Goal: Information Seeking & Learning: Learn about a topic

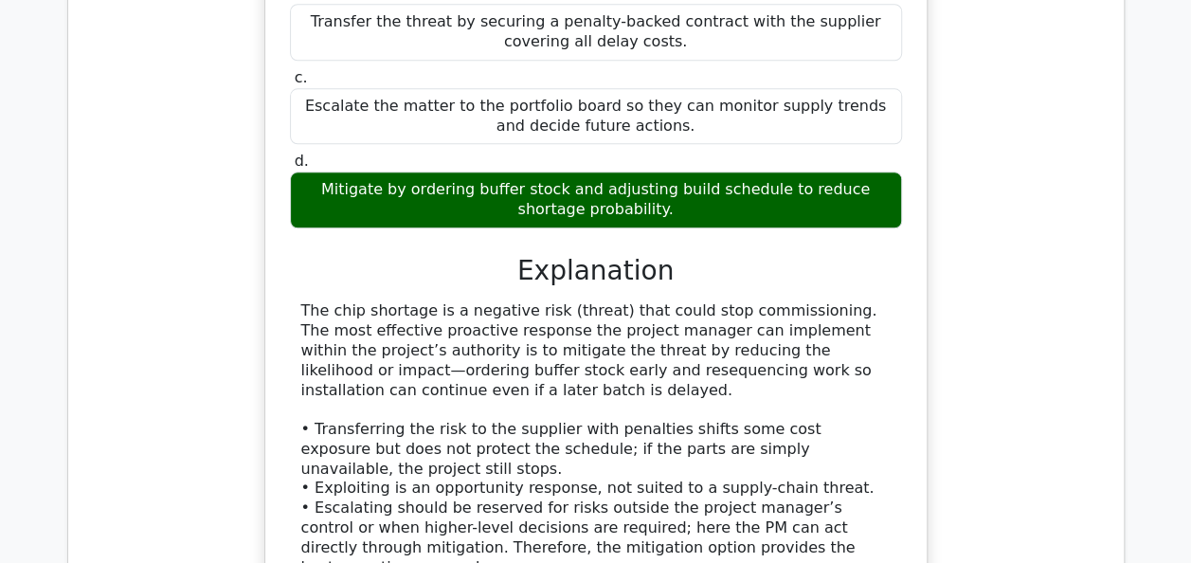
scroll to position [0, 11]
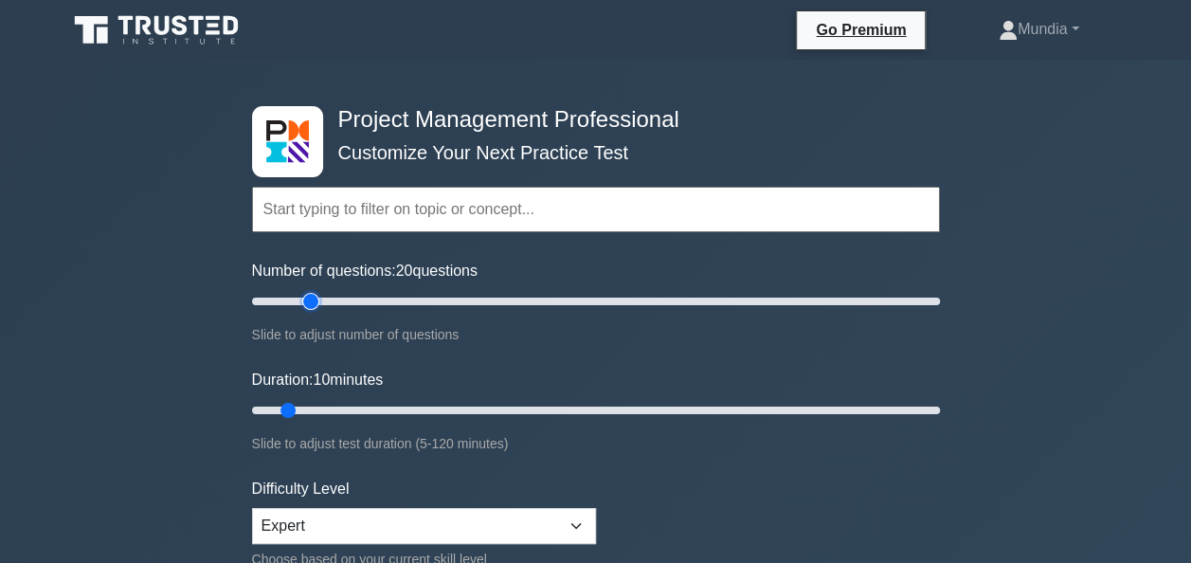
type input "20"
click at [303, 302] on input "Number of questions: 20 questions" at bounding box center [596, 301] width 688 height 23
click at [316, 410] on input "Duration: 15 minutes" at bounding box center [596, 410] width 688 height 23
type input "20"
click at [337, 411] on input "Duration: 20 minutes" at bounding box center [596, 410] width 688 height 23
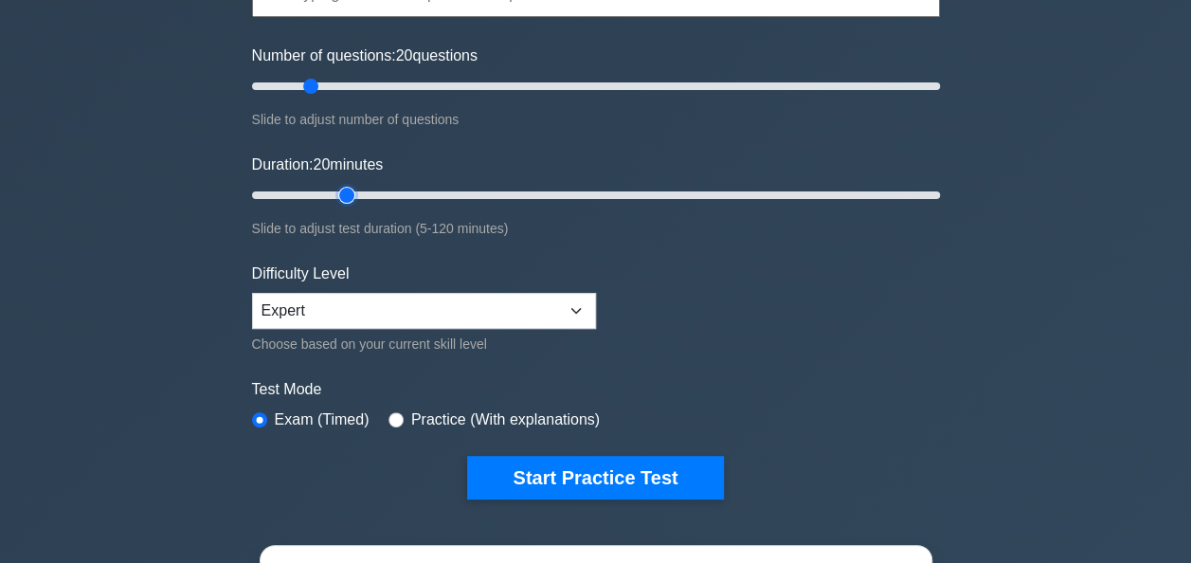
scroll to position [303, 0]
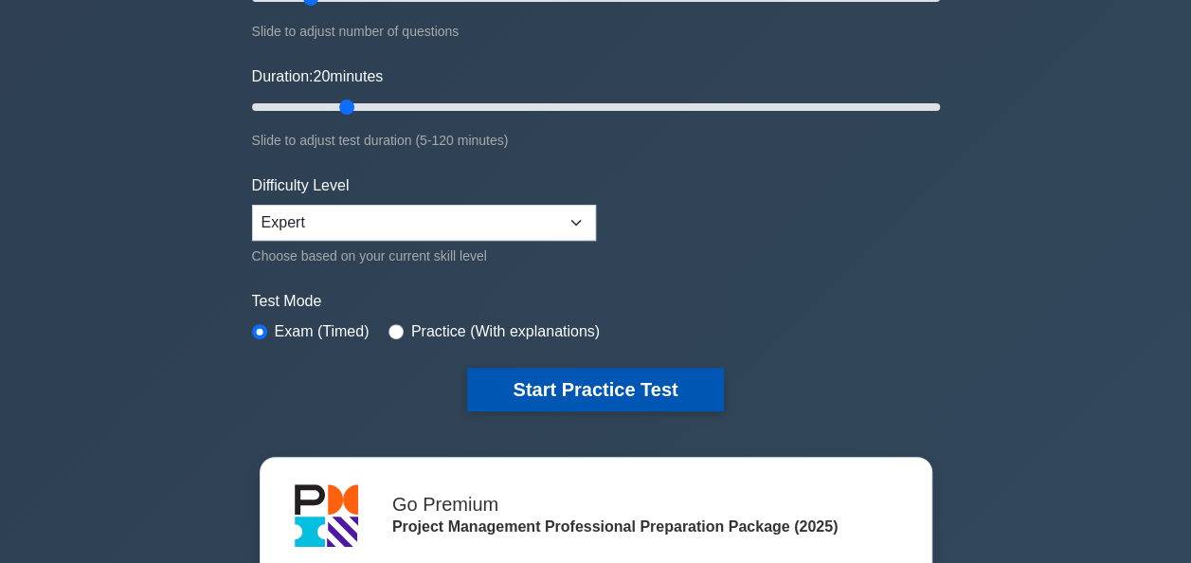
click at [623, 384] on button "Start Practice Test" at bounding box center [595, 390] width 256 height 44
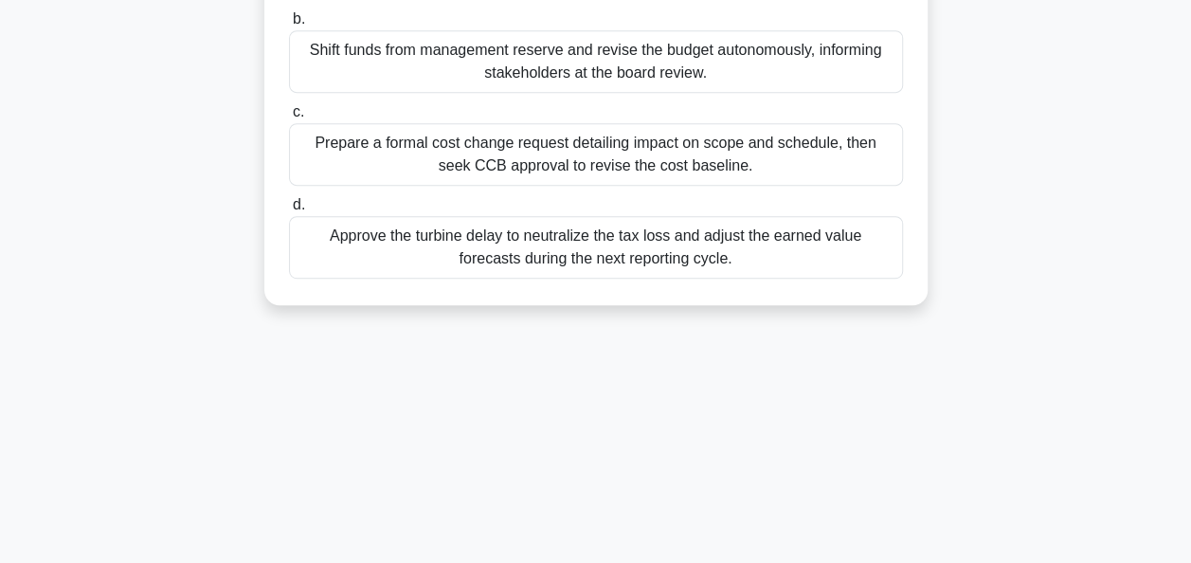
scroll to position [455, 0]
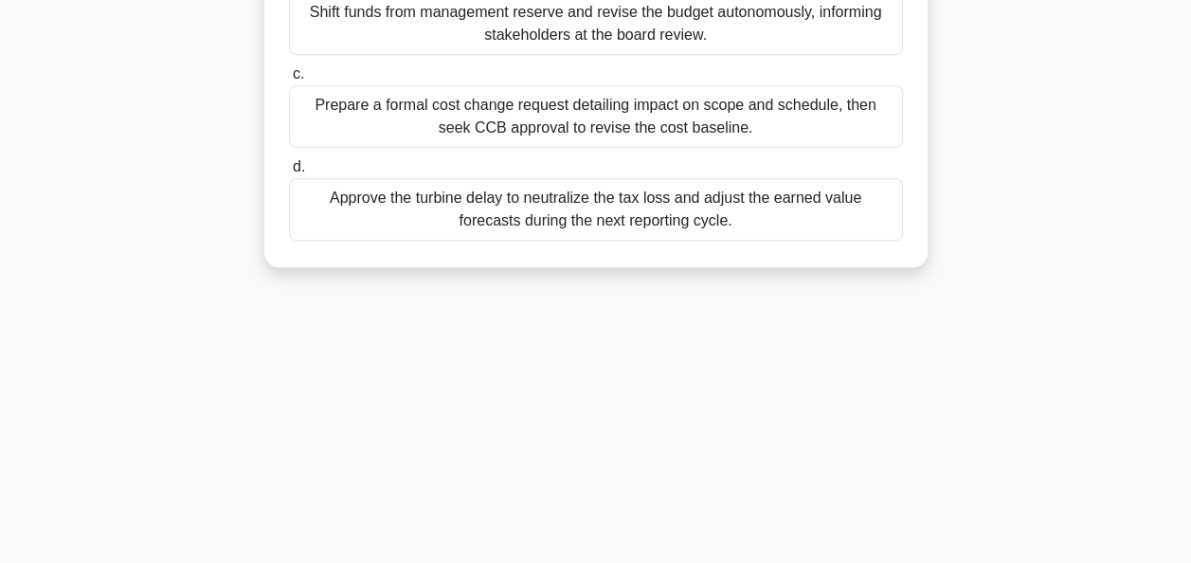
click at [587, 108] on div "Prepare a formal cost change request detailing impact on scope and schedule, th…" at bounding box center [596, 116] width 614 height 63
click at [289, 81] on input "c. Prepare a formal cost change request detailing impact on scope and schedule,…" at bounding box center [289, 74] width 0 height 12
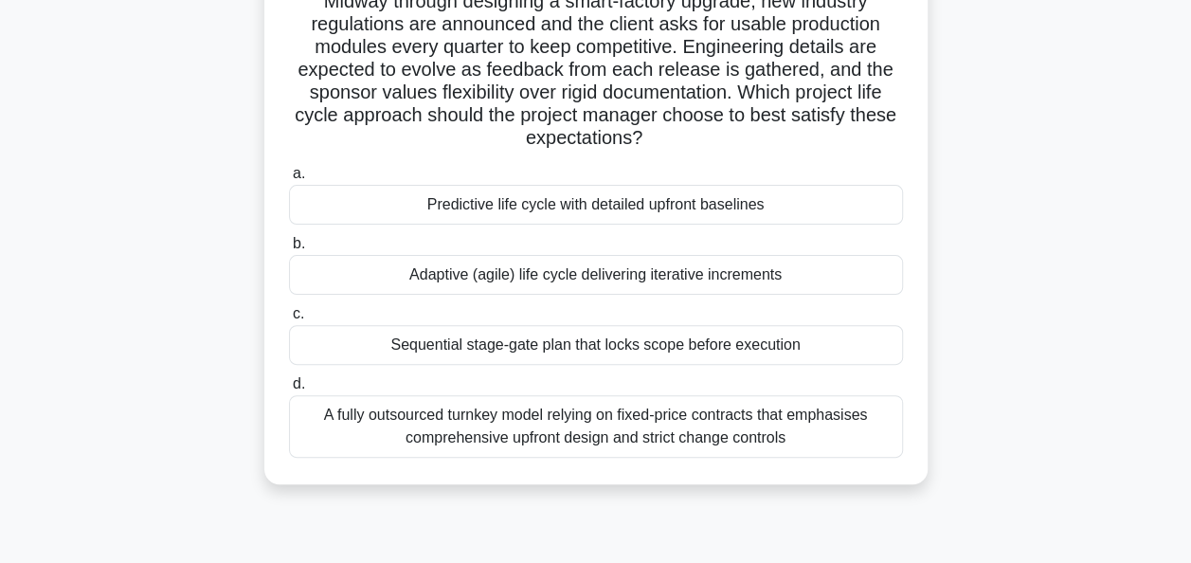
scroll to position [190, 0]
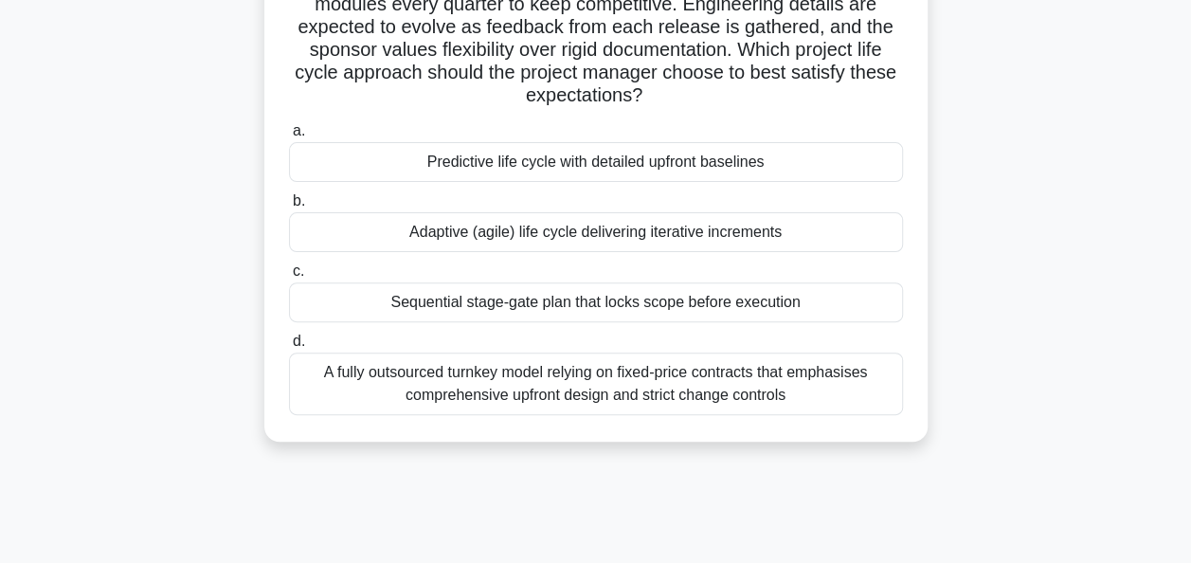
click at [521, 235] on div "Adaptive (agile) life cycle delivering iterative increments" at bounding box center [596, 232] width 614 height 40
click at [289, 208] on input "b. Adaptive (agile) life cycle delivering iterative increments" at bounding box center [289, 201] width 0 height 12
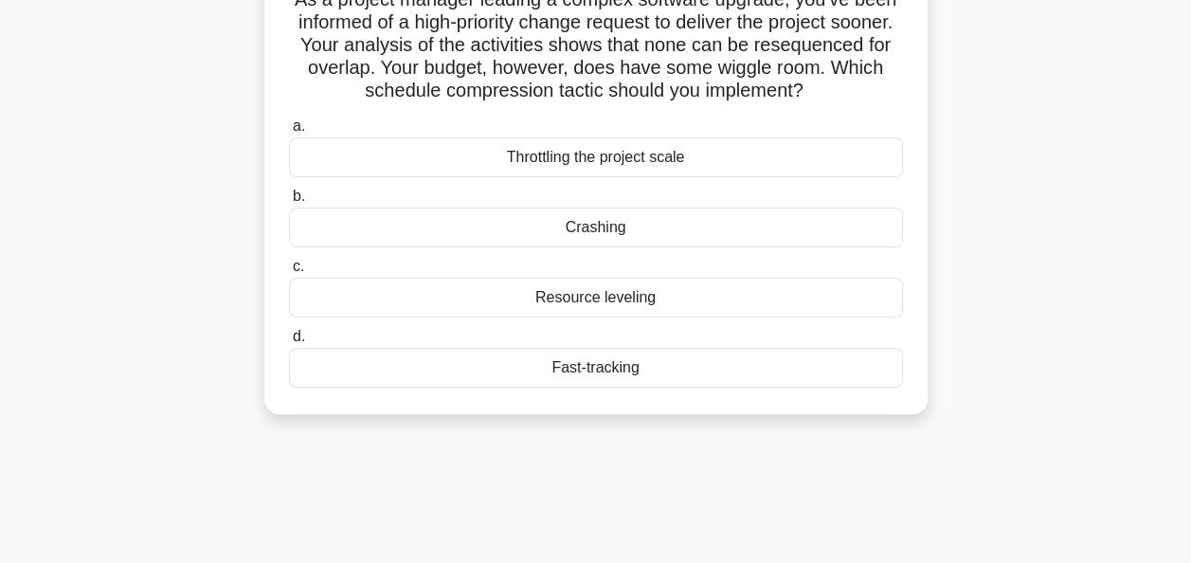
scroll to position [152, 0]
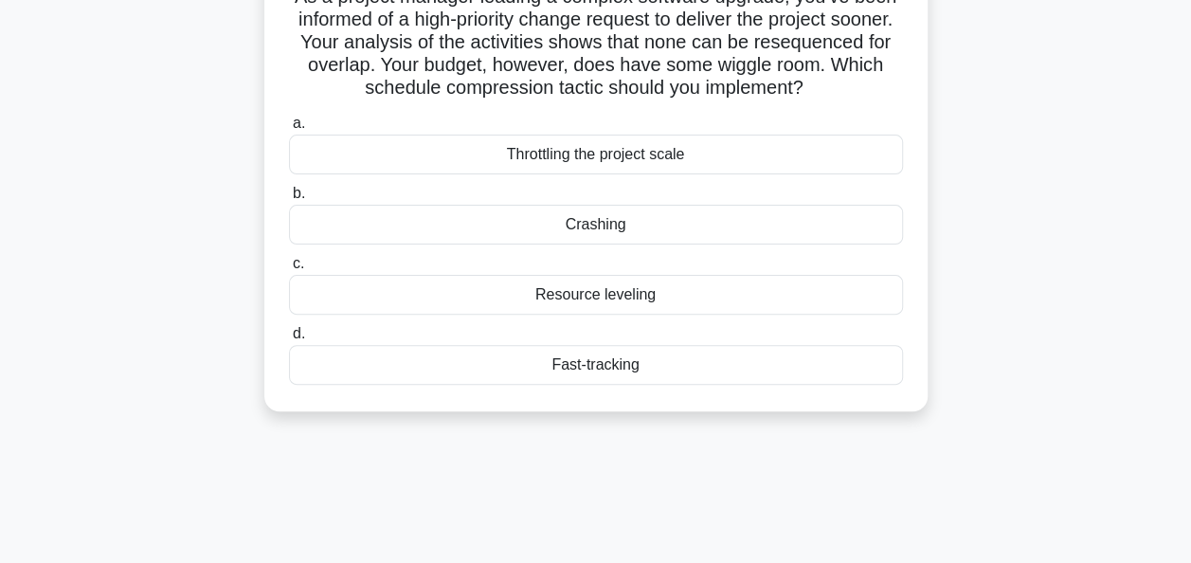
click at [583, 226] on div "Crashing" at bounding box center [596, 225] width 614 height 40
click at [289, 200] on input "b. Crashing" at bounding box center [289, 194] width 0 height 12
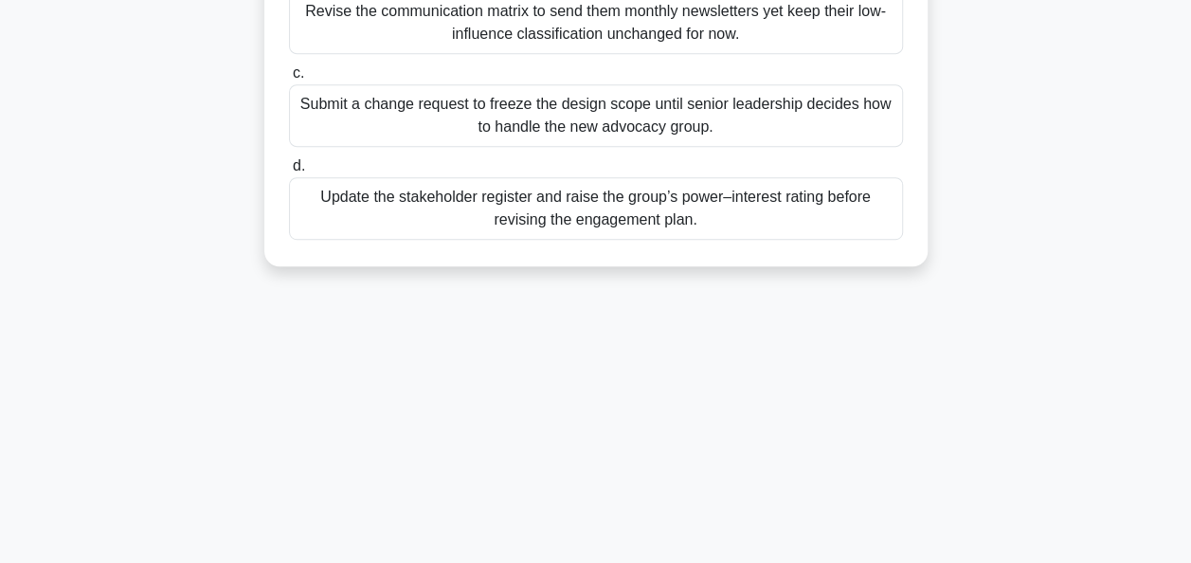
scroll to position [417, 0]
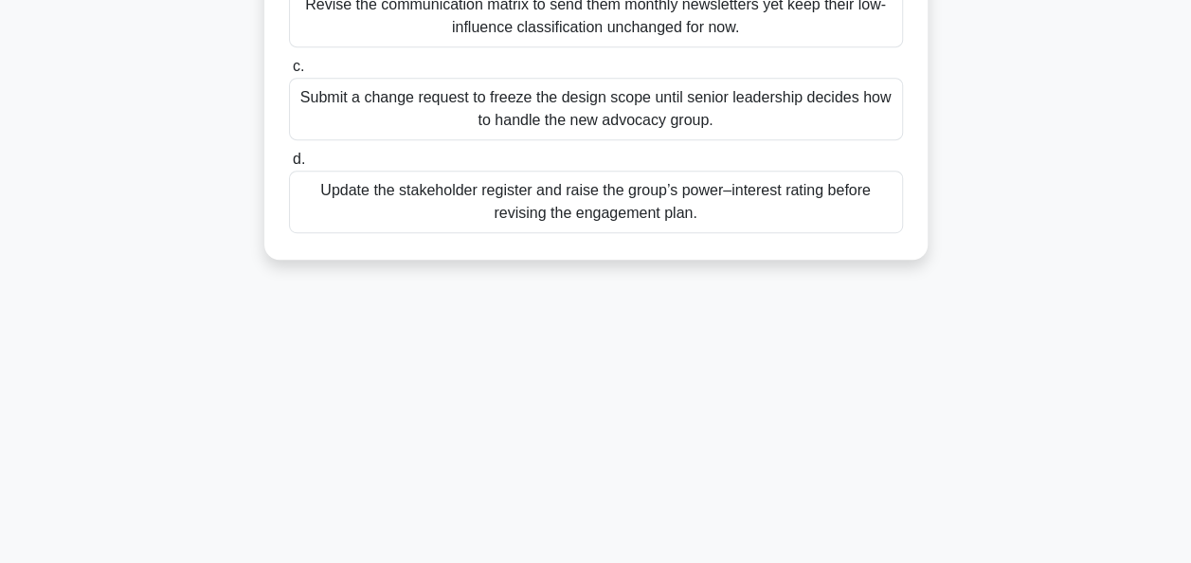
click at [599, 201] on div "Update the stakeholder register and raise the group’s power–interest rating bef…" at bounding box center [596, 202] width 614 height 63
click at [289, 166] on input "d. Update the stakeholder register and raise the group’s power–interest rating …" at bounding box center [289, 159] width 0 height 12
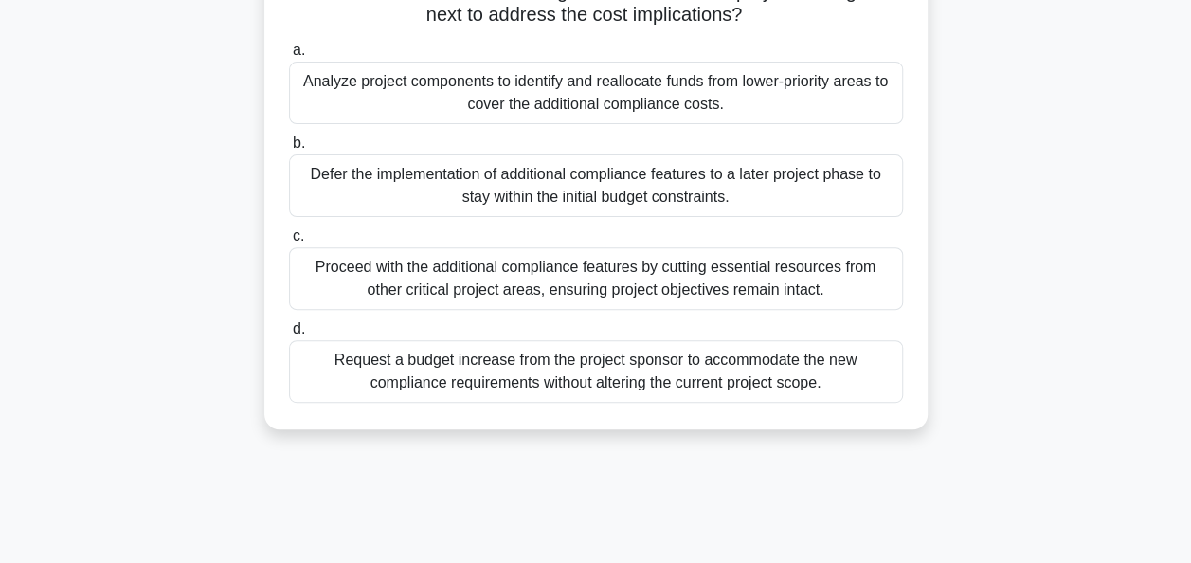
scroll to position [195, 0]
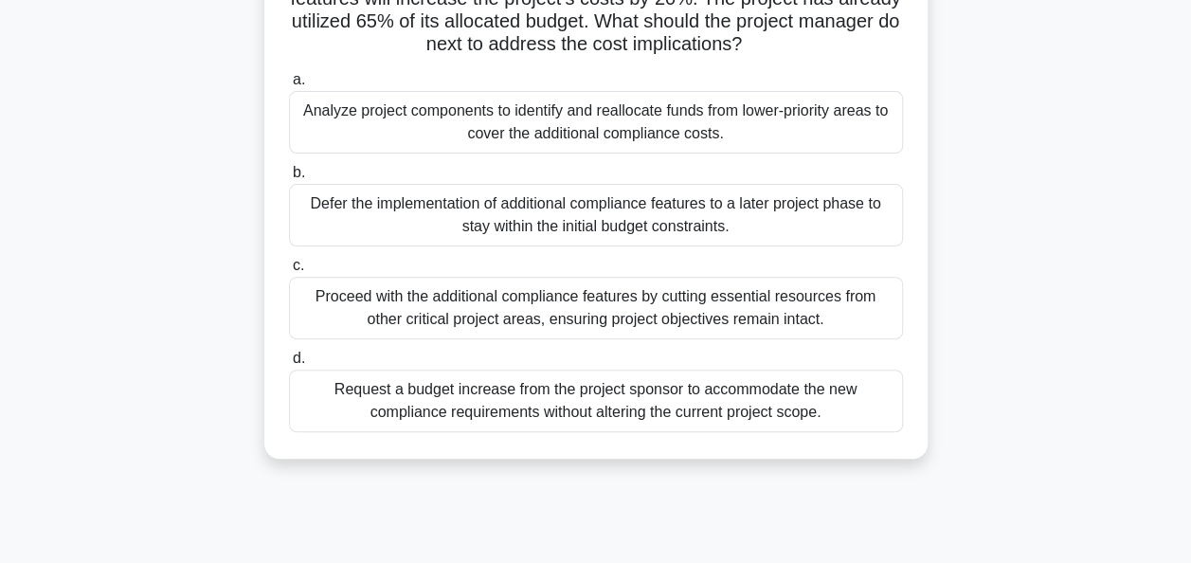
click at [589, 139] on div "Analyze project components to identify and reallocate funds from lower-priority…" at bounding box center [596, 122] width 614 height 63
click at [289, 86] on input "a. Analyze project components to identify and reallocate funds from lower-prior…" at bounding box center [289, 80] width 0 height 12
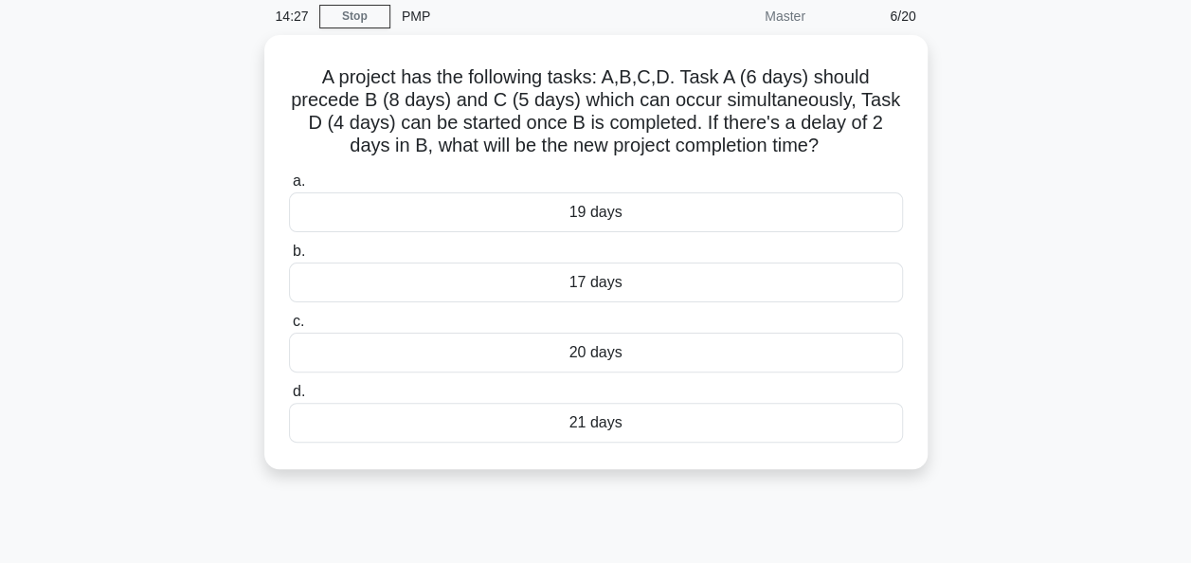
scroll to position [114, 0]
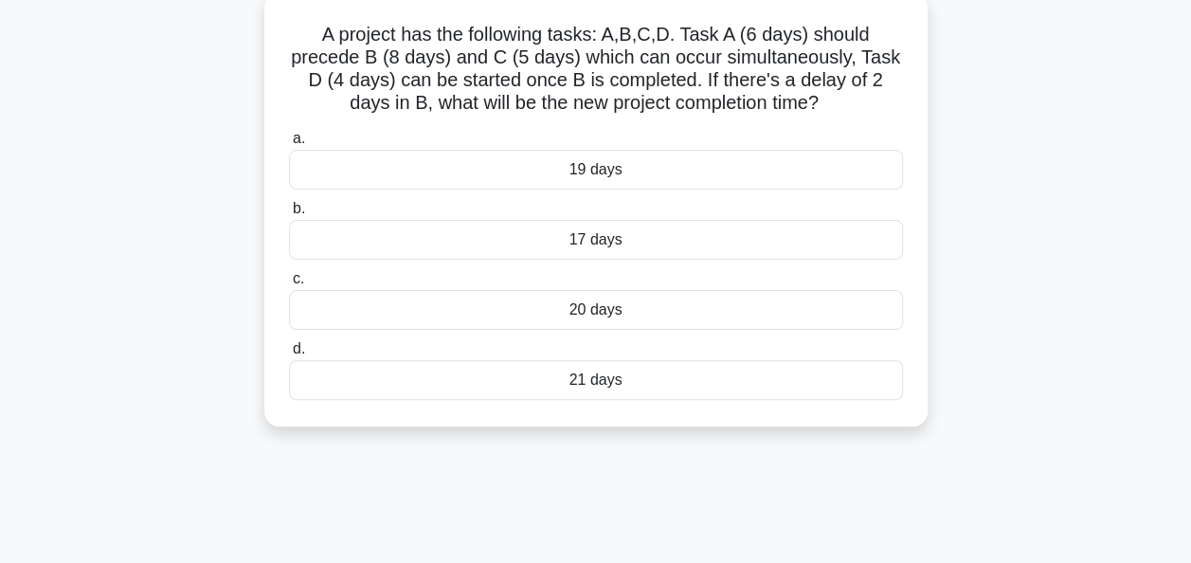
click at [578, 319] on div "20 days" at bounding box center [596, 310] width 614 height 40
click at [289, 285] on input "c. 20 days" at bounding box center [289, 279] width 0 height 12
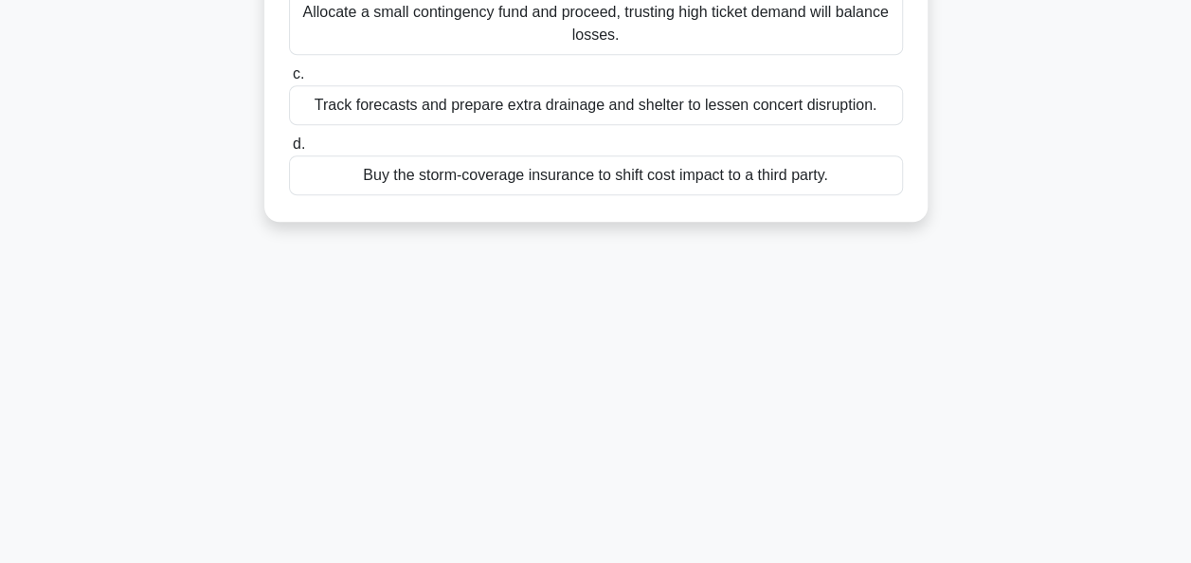
scroll to position [379, 0]
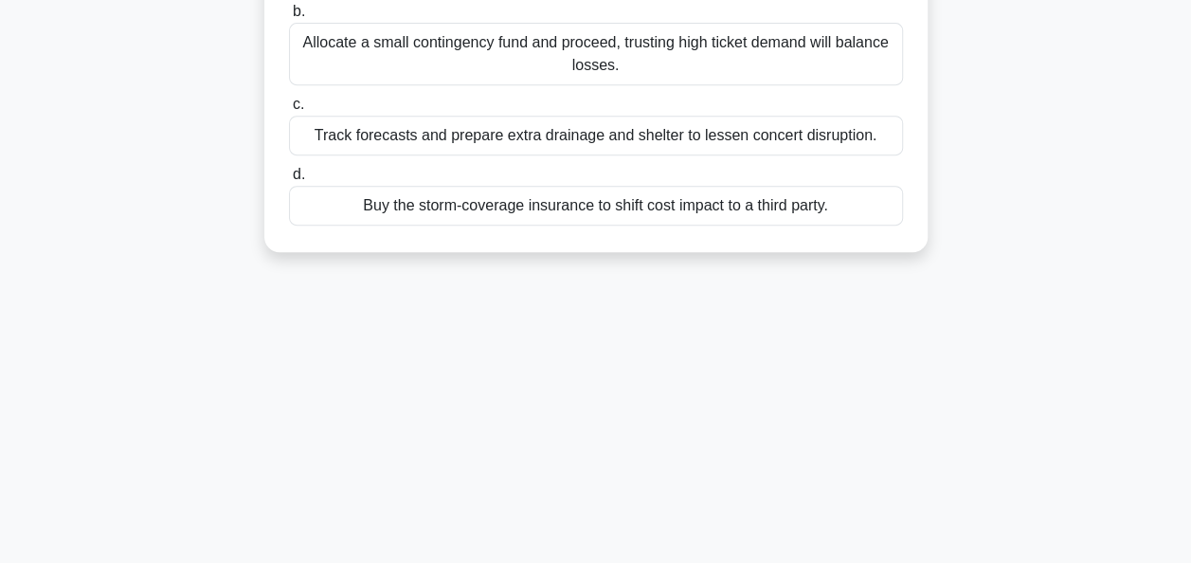
click at [596, 226] on div "Buy the storm-coverage insurance to shift cost impact to a third party." at bounding box center [596, 206] width 614 height 40
click at [289, 181] on input "d. Buy the storm-coverage insurance to shift cost impact to a third party." at bounding box center [289, 175] width 0 height 12
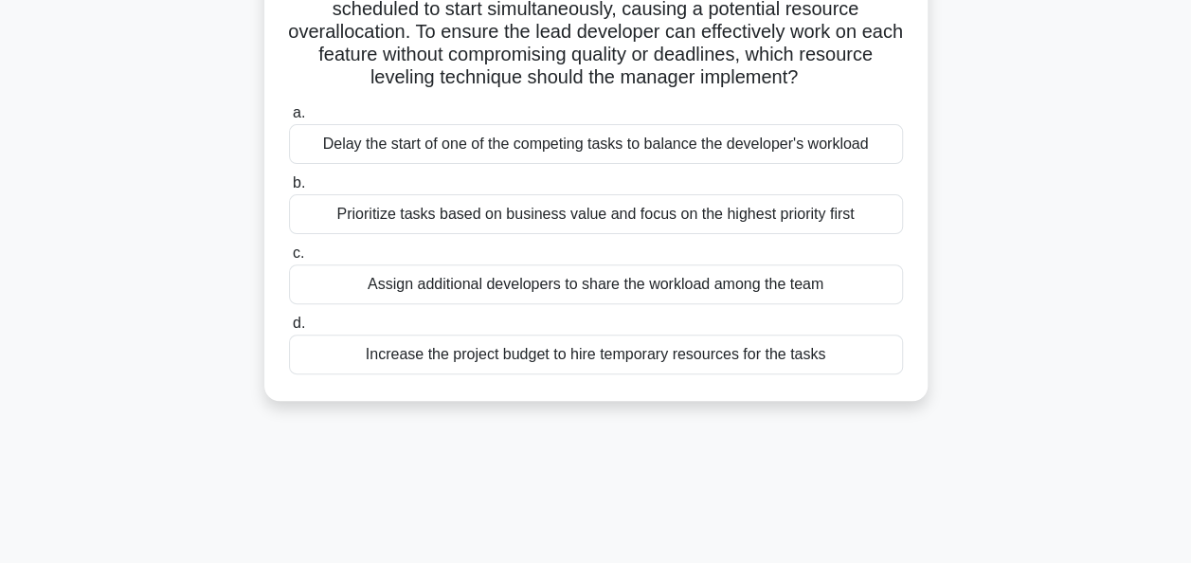
scroll to position [152, 0]
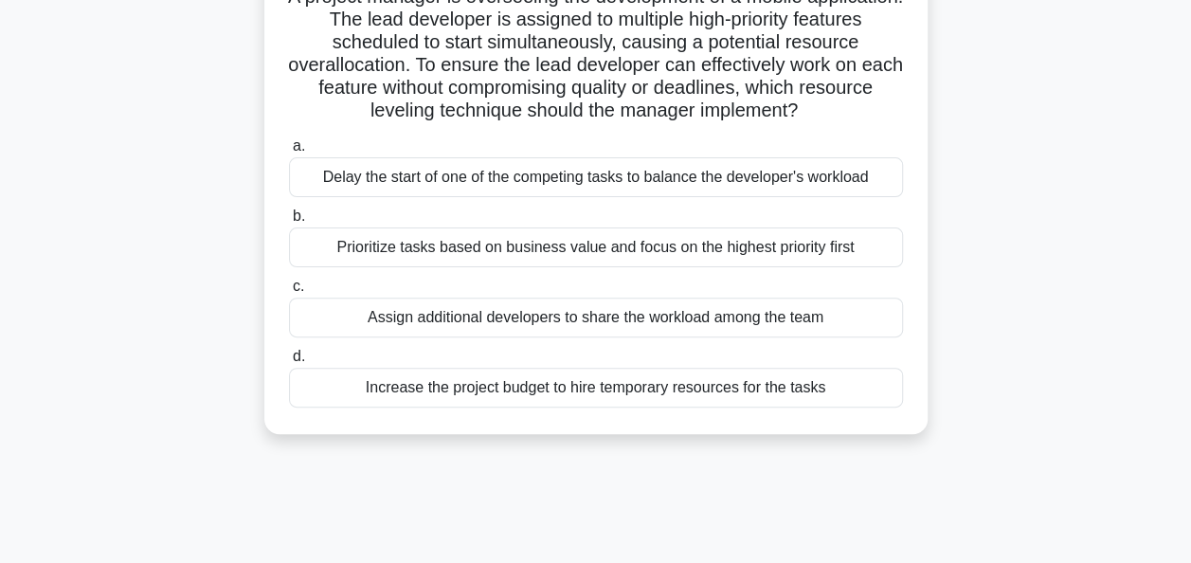
click at [553, 184] on div "Delay the start of one of the competing tasks to balance the developer's worklo…" at bounding box center [596, 177] width 614 height 40
click at [289, 153] on input "a. Delay the start of one of the competing tasks to balance the developer's wor…" at bounding box center [289, 146] width 0 height 12
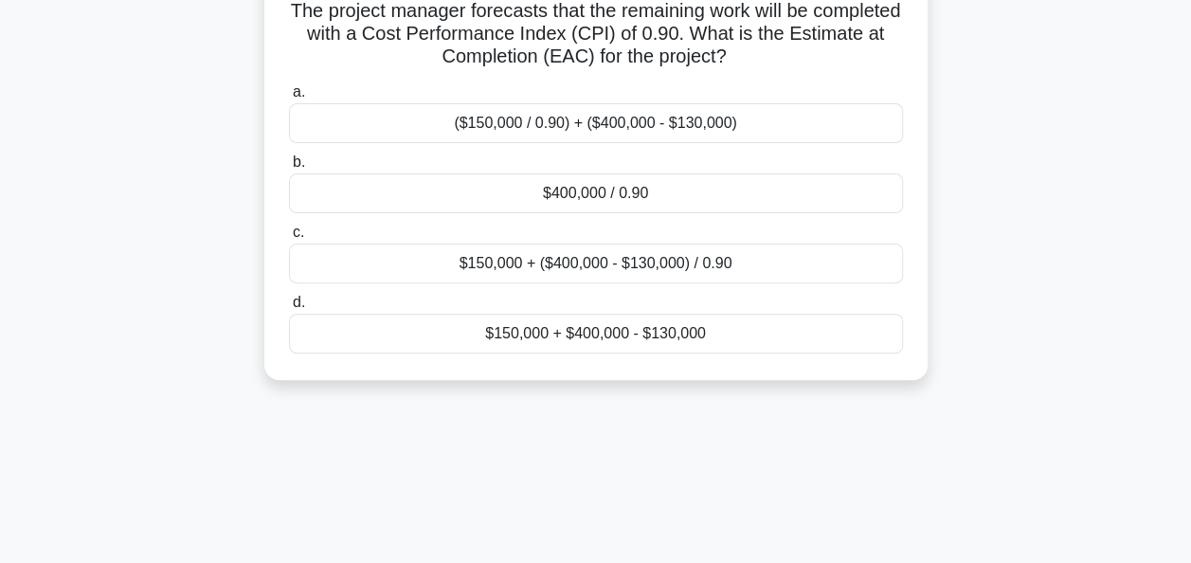
scroll to position [190, 0]
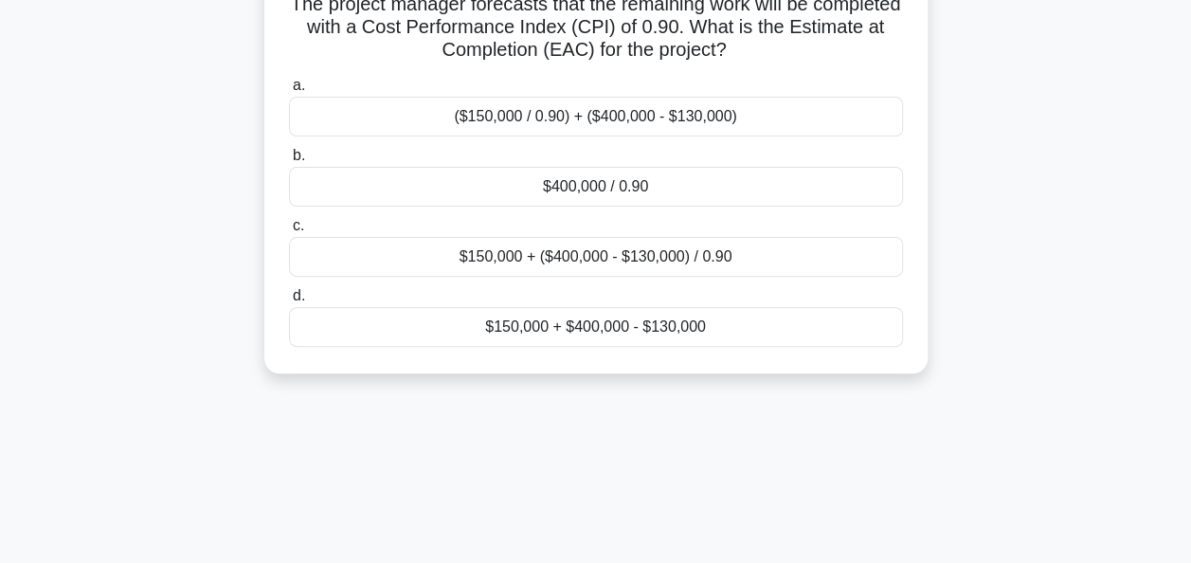
click at [559, 174] on div "$400,000 / 0.90" at bounding box center [596, 187] width 614 height 40
click at [289, 162] on input "b. $400,000 / 0.90" at bounding box center [289, 156] width 0 height 12
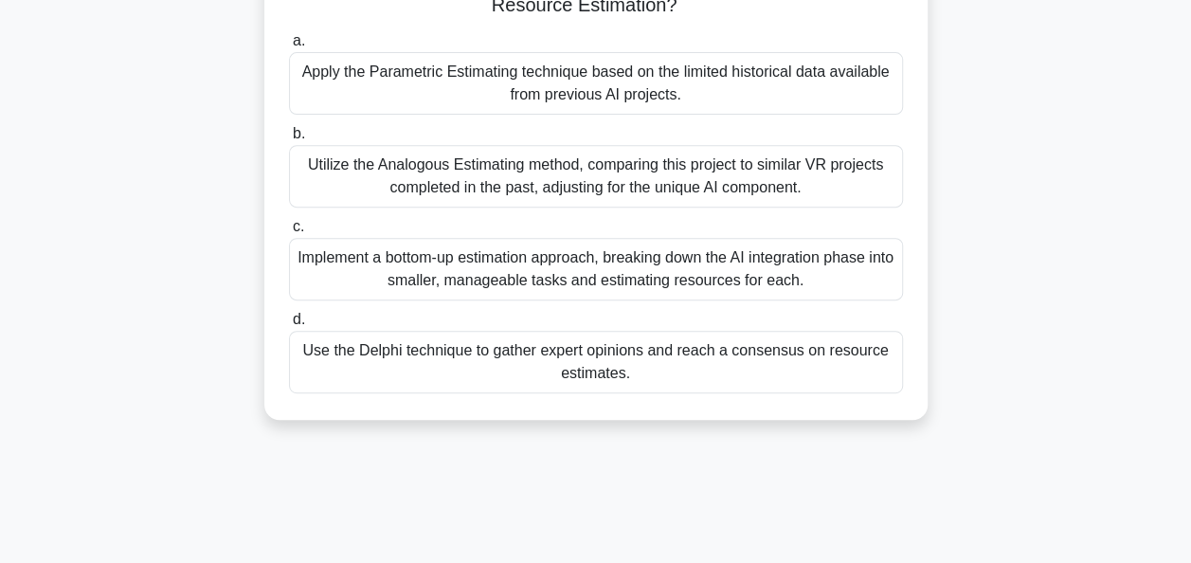
scroll to position [309, 0]
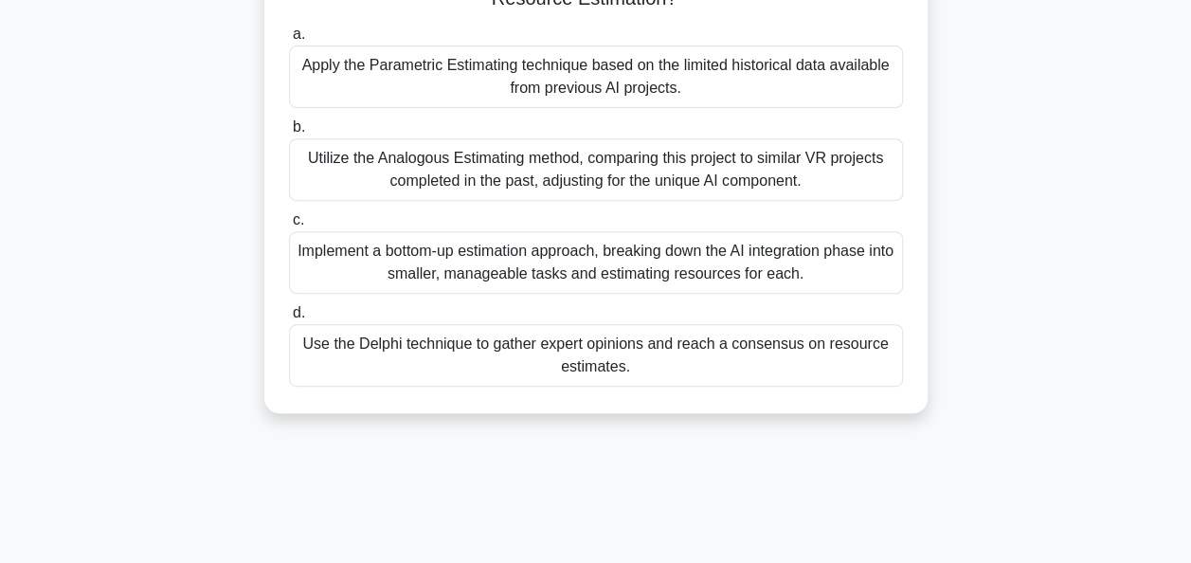
click at [544, 254] on div "Implement a bottom-up estimation approach, breaking down the AI integration pha…" at bounding box center [596, 262] width 614 height 63
click at [289, 226] on input "c. Implement a bottom-up estimation approach, breaking down the AI integration …" at bounding box center [289, 220] width 0 height 12
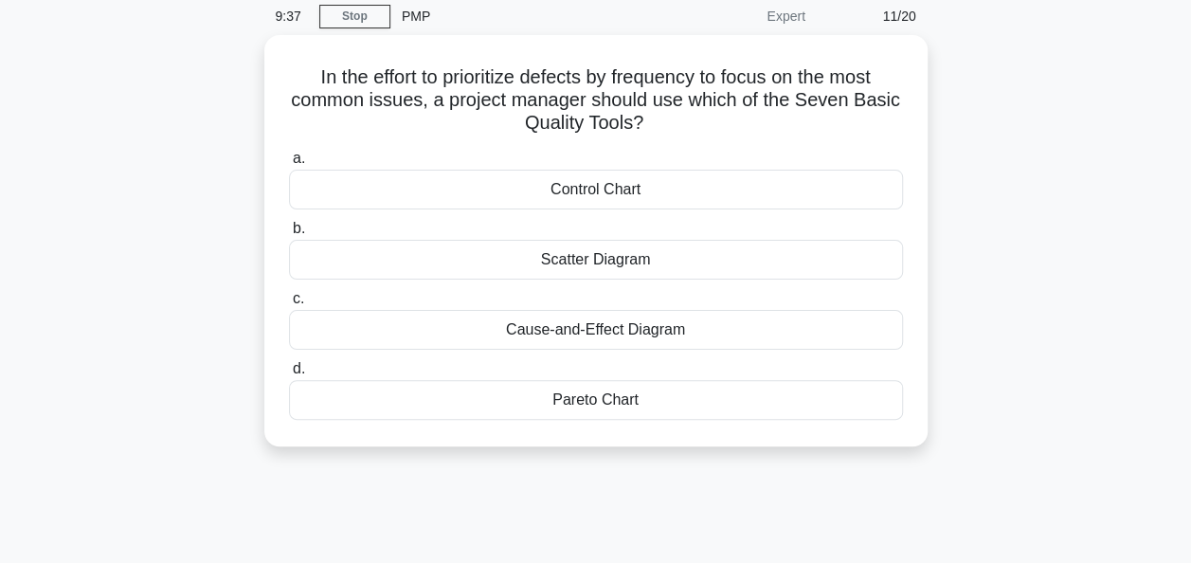
scroll to position [114, 0]
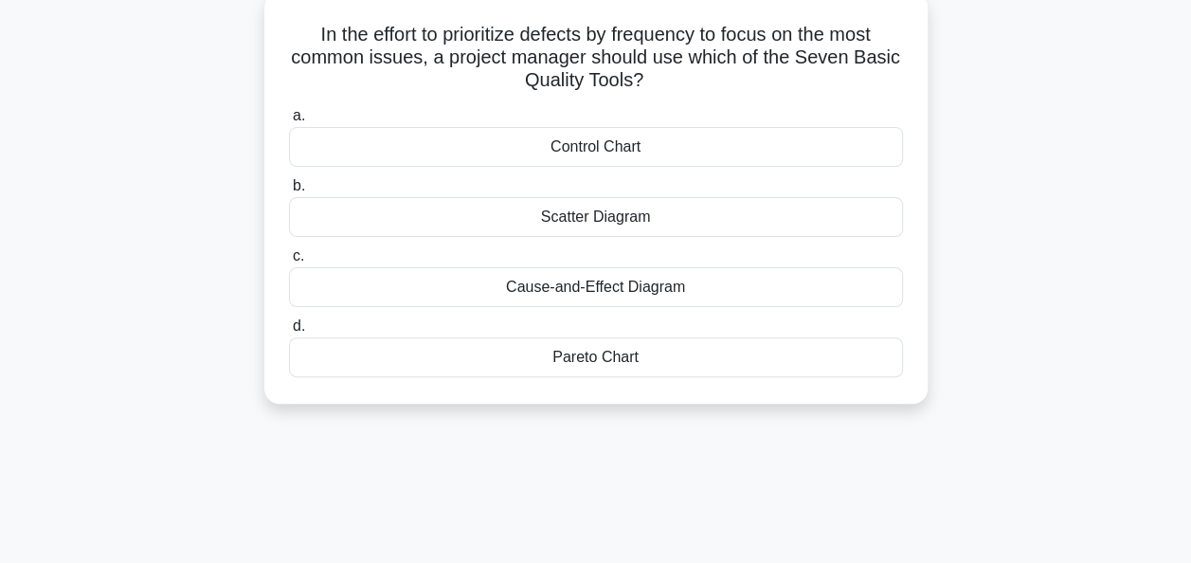
click at [584, 358] on div "Pareto Chart" at bounding box center [596, 357] width 614 height 40
click at [289, 333] on input "d. Pareto Chart" at bounding box center [289, 326] width 0 height 12
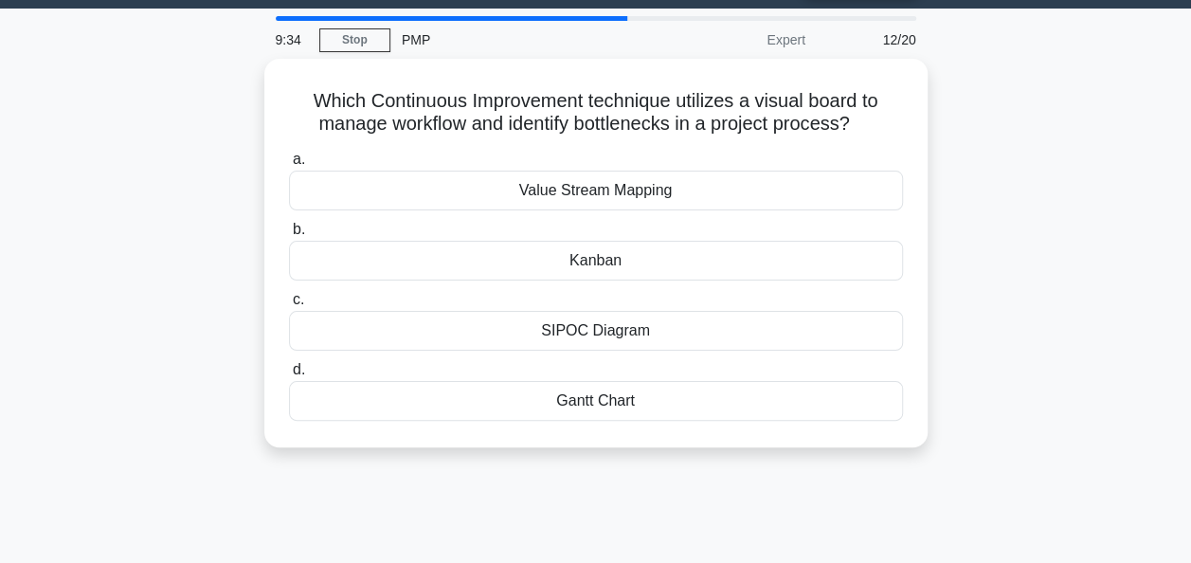
scroll to position [0, 0]
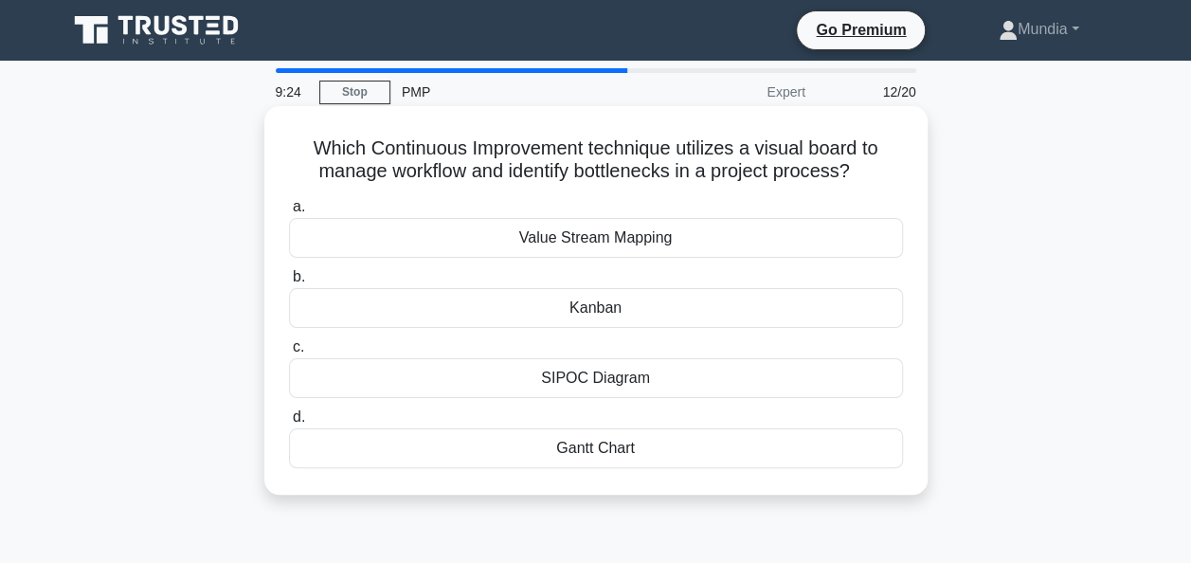
click at [615, 306] on div "Kanban" at bounding box center [596, 308] width 614 height 40
click at [289, 283] on input "b. Kanban" at bounding box center [289, 277] width 0 height 12
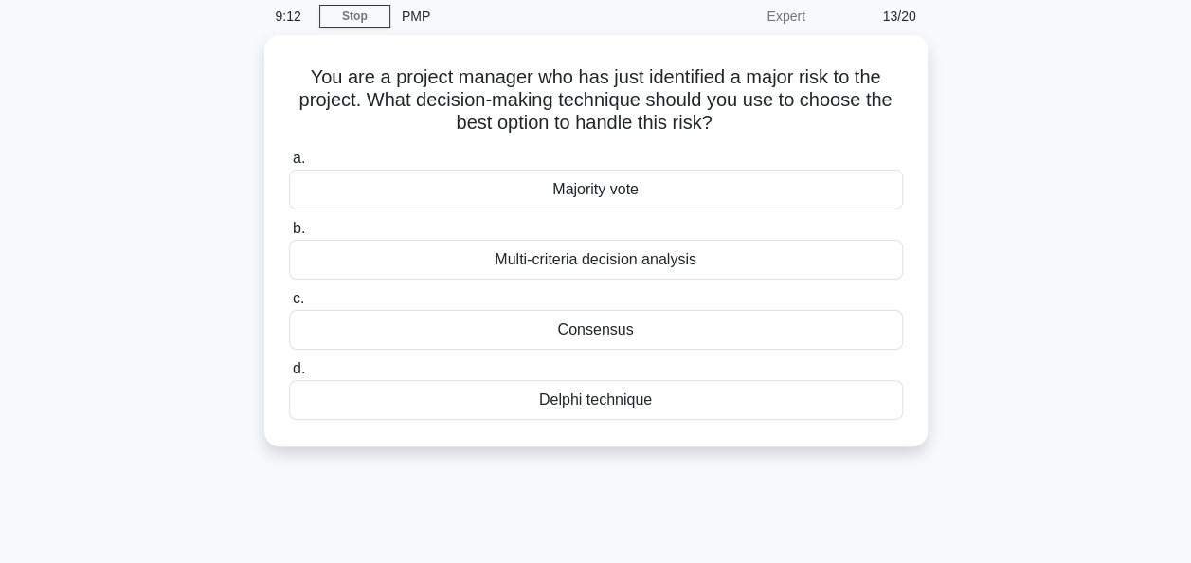
scroll to position [114, 0]
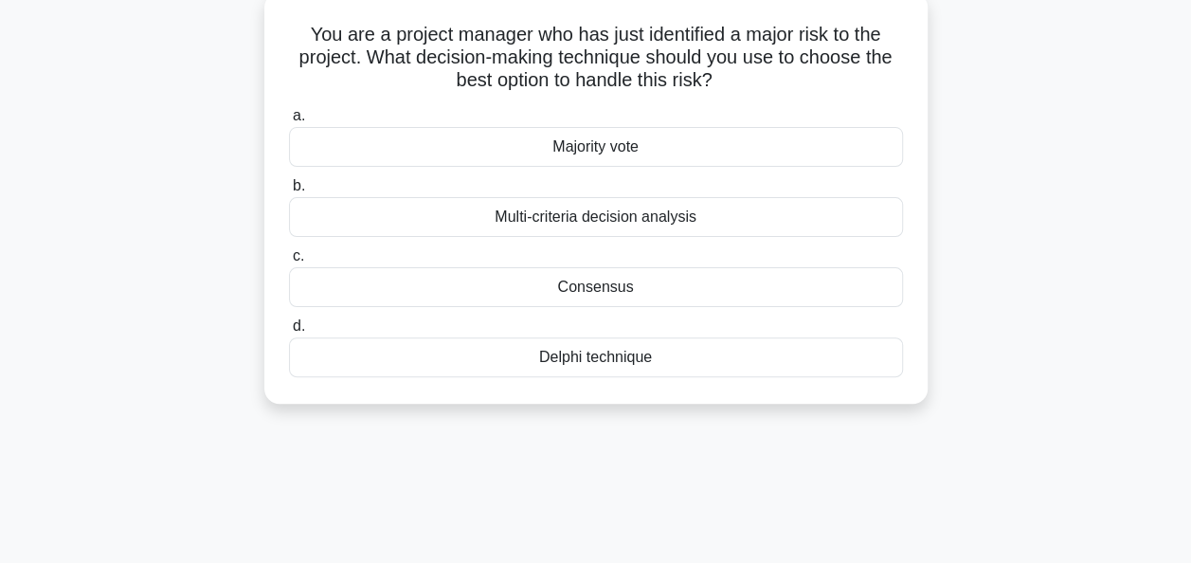
click at [612, 218] on div "Multi-criteria decision analysis" at bounding box center [596, 217] width 614 height 40
click at [289, 192] on input "b. Multi-criteria decision analysis" at bounding box center [289, 186] width 0 height 12
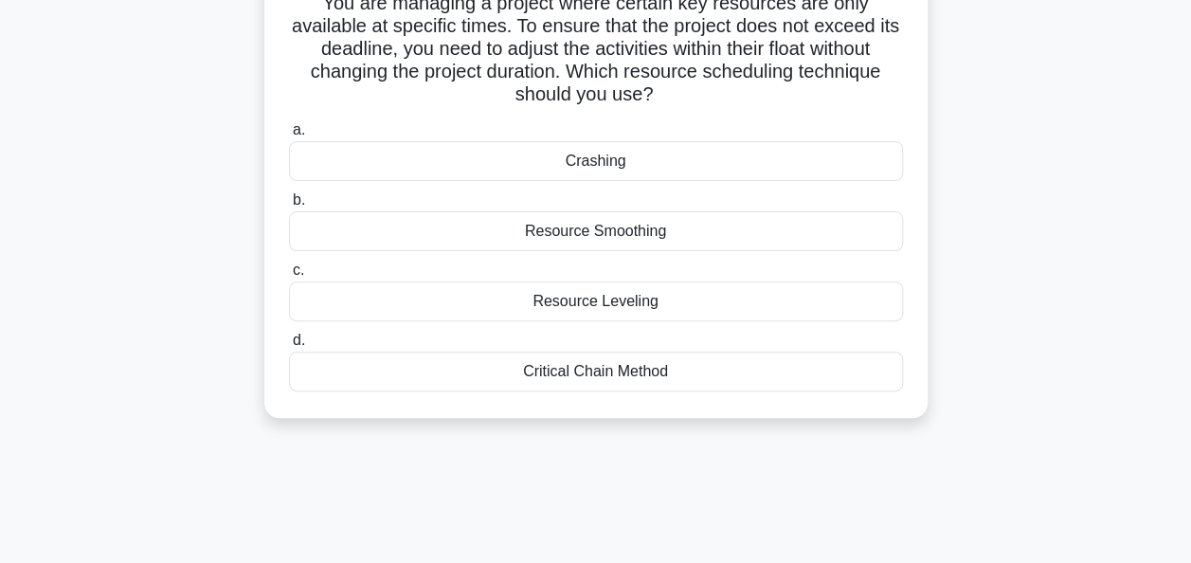
scroll to position [152, 0]
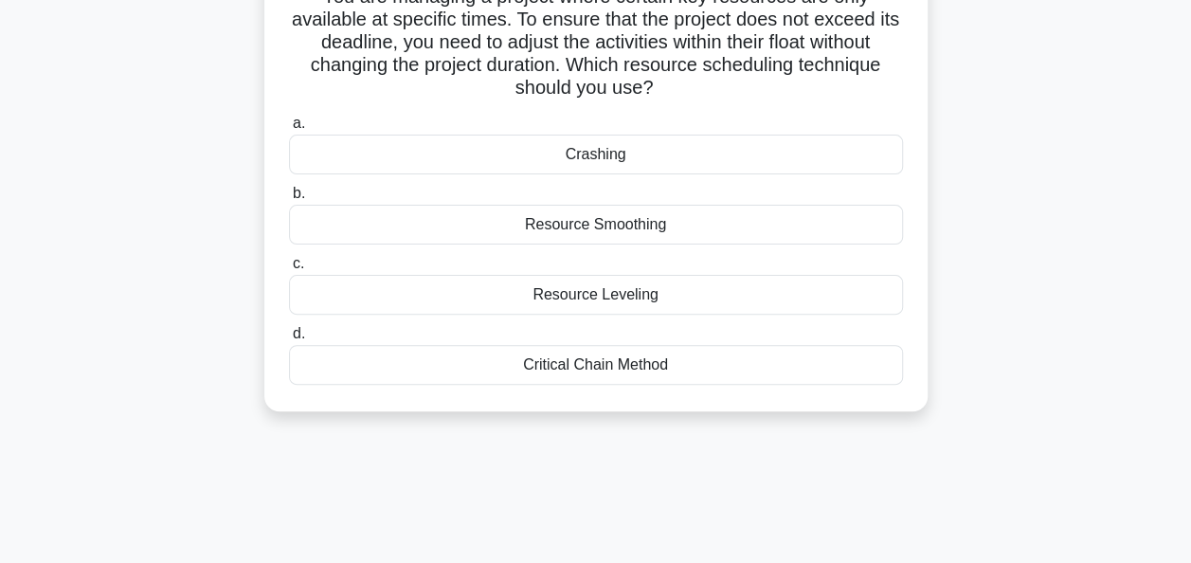
click at [595, 230] on div "Resource Smoothing" at bounding box center [596, 225] width 614 height 40
click at [289, 200] on input "b. Resource Smoothing" at bounding box center [289, 194] width 0 height 12
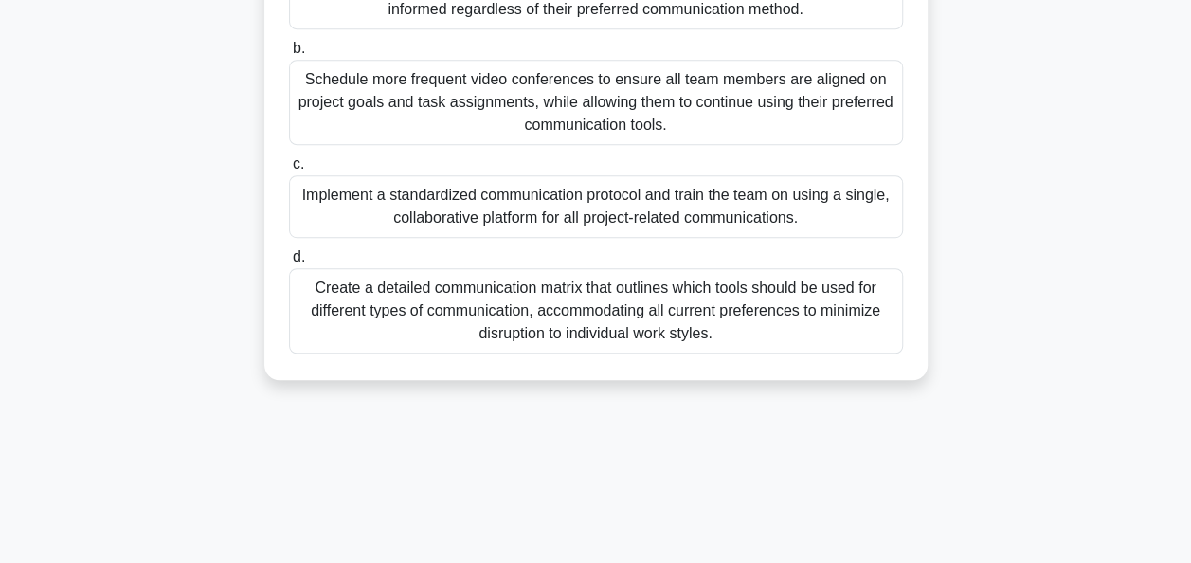
scroll to position [460, 0]
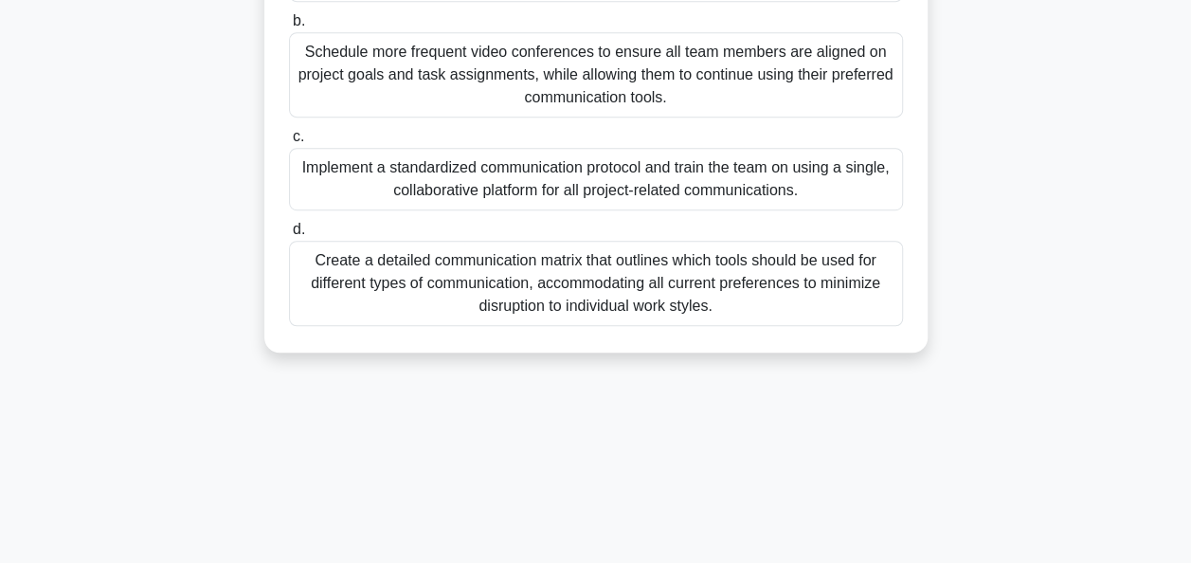
click at [594, 279] on div "Create a detailed communication matrix that outlines which tools should be used…" at bounding box center [596, 283] width 614 height 85
click at [289, 236] on input "d. Create a detailed communication matrix that outlines which tools should be u…" at bounding box center [289, 230] width 0 height 12
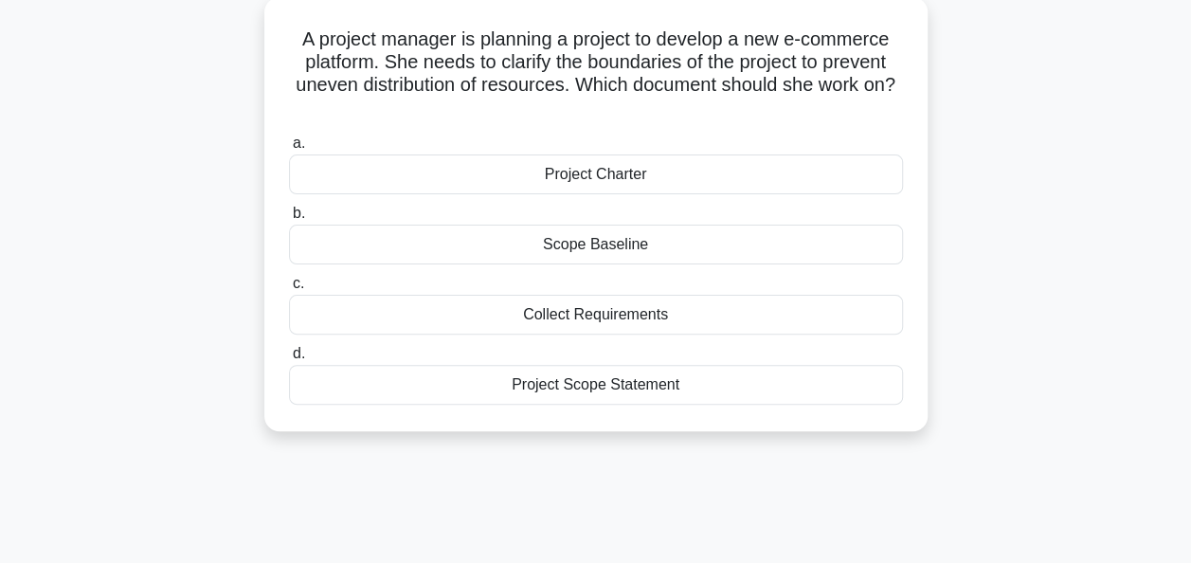
scroll to position [152, 0]
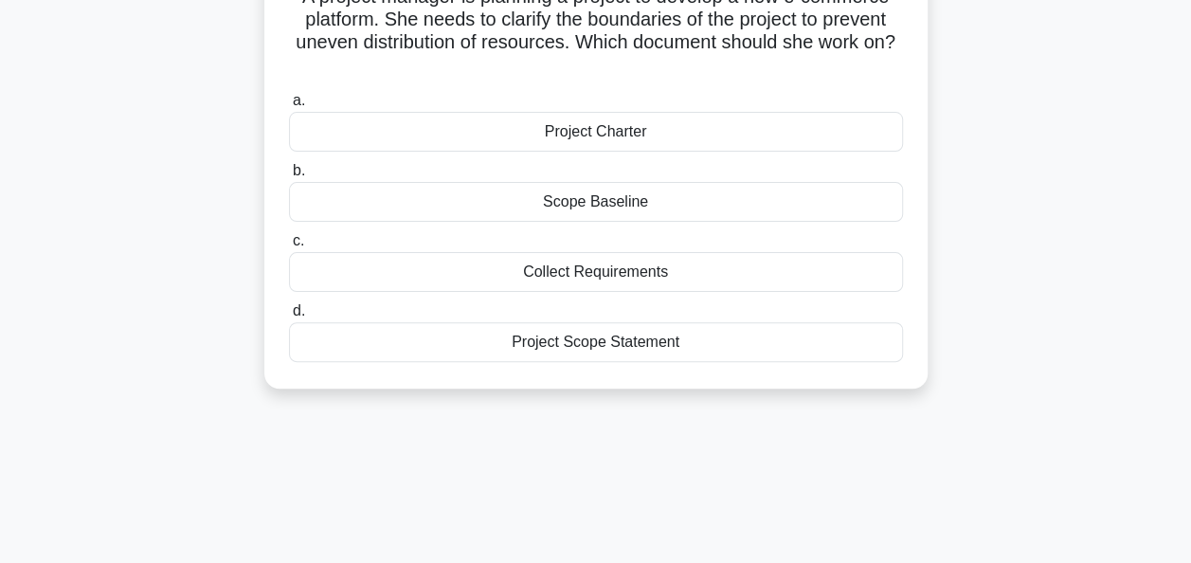
click at [587, 338] on div "Project Scope Statement" at bounding box center [596, 342] width 614 height 40
click at [289, 317] on input "d. Project Scope Statement" at bounding box center [289, 311] width 0 height 12
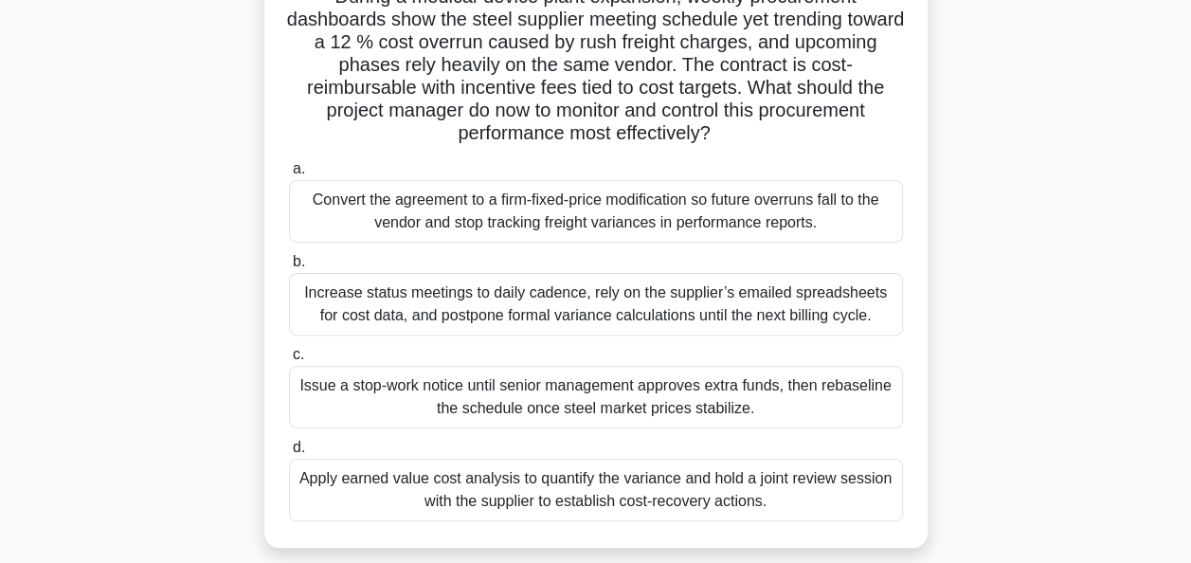
click at [578, 220] on div "Convert the agreement to a firm-fixed-price modification so future overruns fal…" at bounding box center [596, 211] width 614 height 63
click at [289, 175] on input "a. Convert the agreement to a firm-fixed-price modification so future overruns …" at bounding box center [289, 169] width 0 height 12
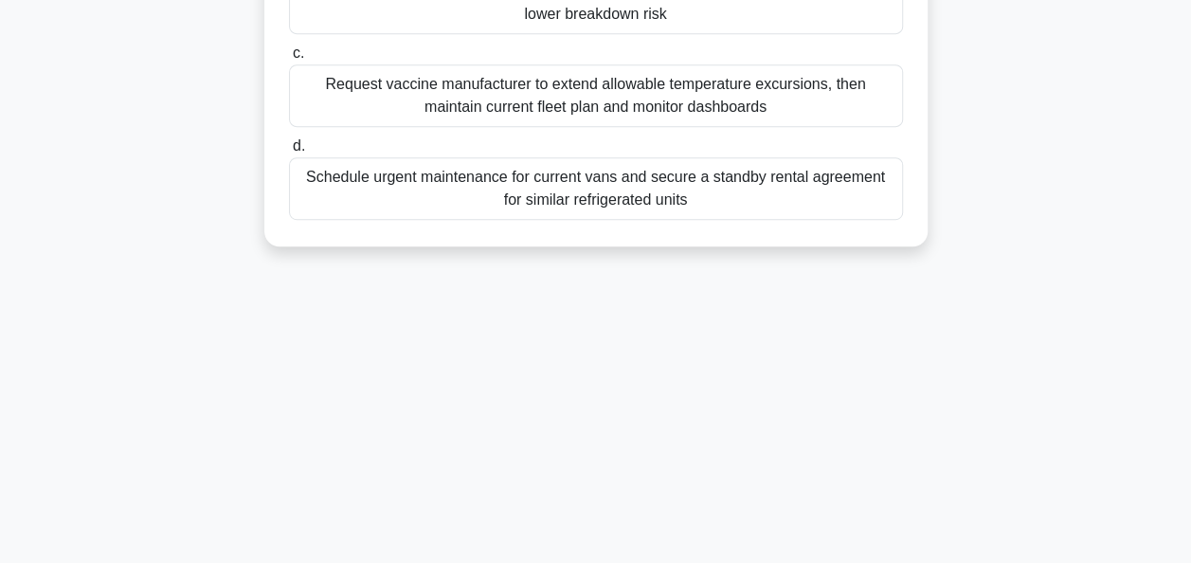
scroll to position [460, 0]
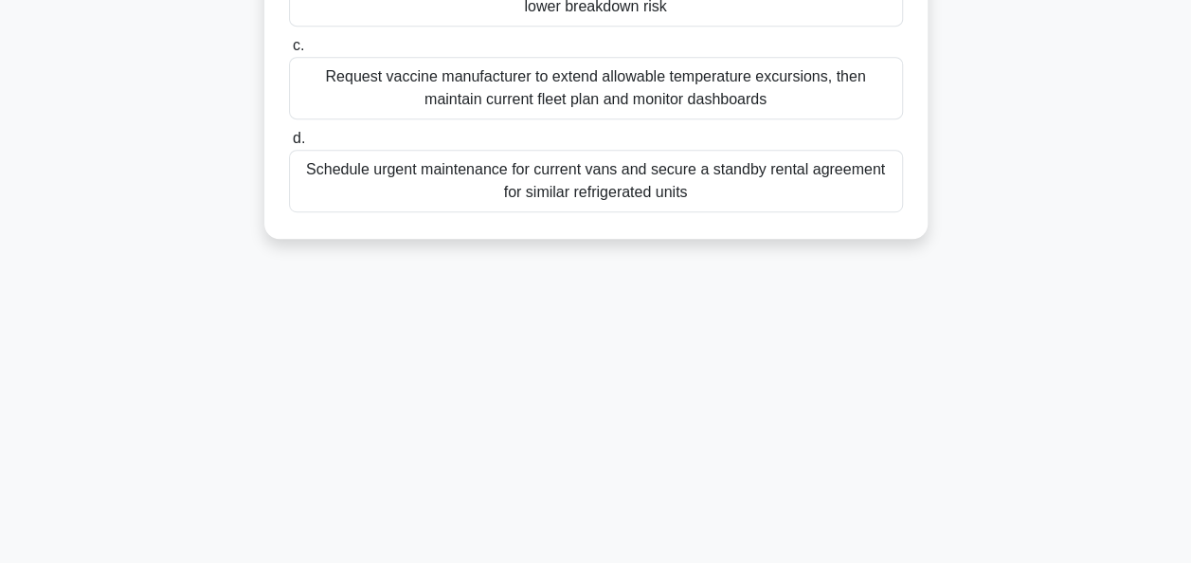
click at [588, 207] on div "Schedule urgent maintenance for current vans and secure a standby rental agreem…" at bounding box center [596, 181] width 614 height 63
click at [289, 145] on input "d. Schedule urgent maintenance for current vans and secure a standby rental agr…" at bounding box center [289, 139] width 0 height 12
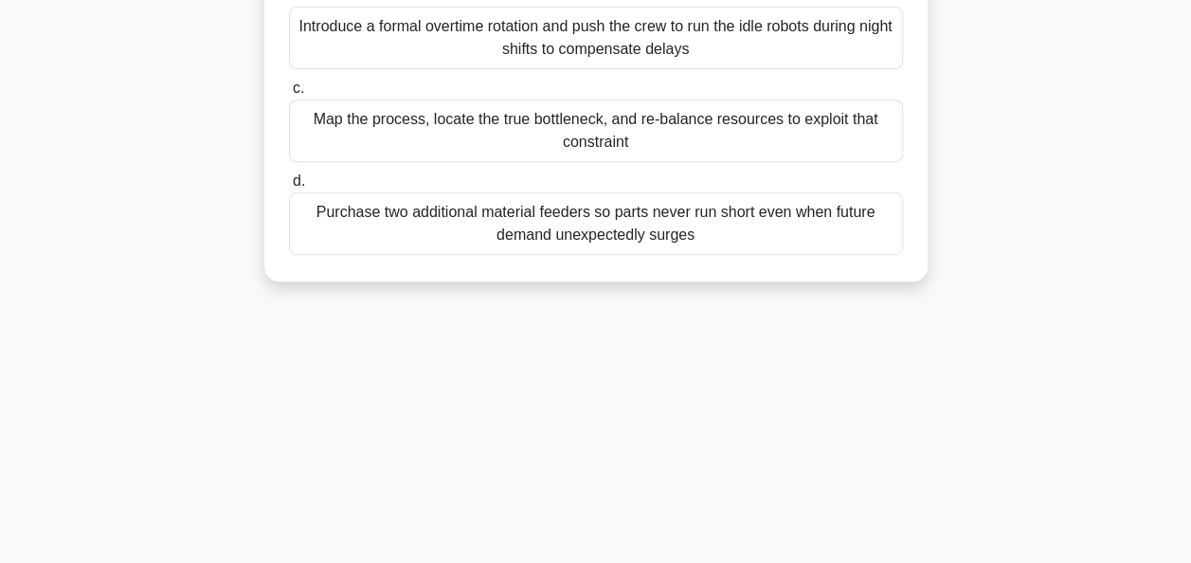
scroll to position [379, 0]
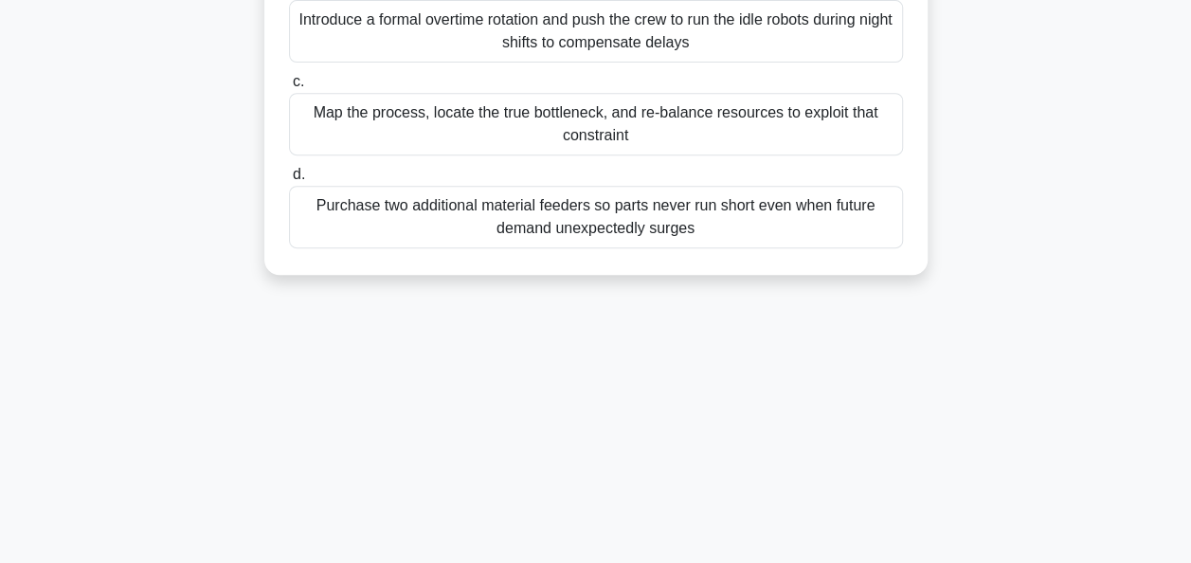
click at [593, 138] on div "Map the process, locate the true bottleneck, and re-balance resources to exploi…" at bounding box center [596, 124] width 614 height 63
click at [289, 88] on input "c. Map the process, locate the true bottleneck, and re-balance resources to exp…" at bounding box center [289, 82] width 0 height 12
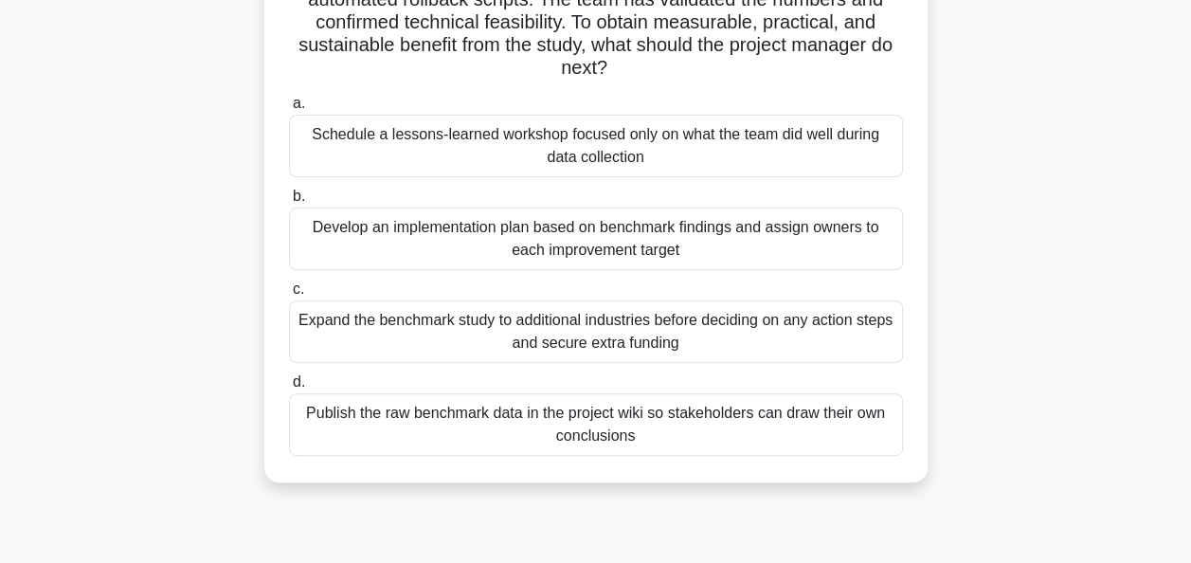
scroll to position [195, 0]
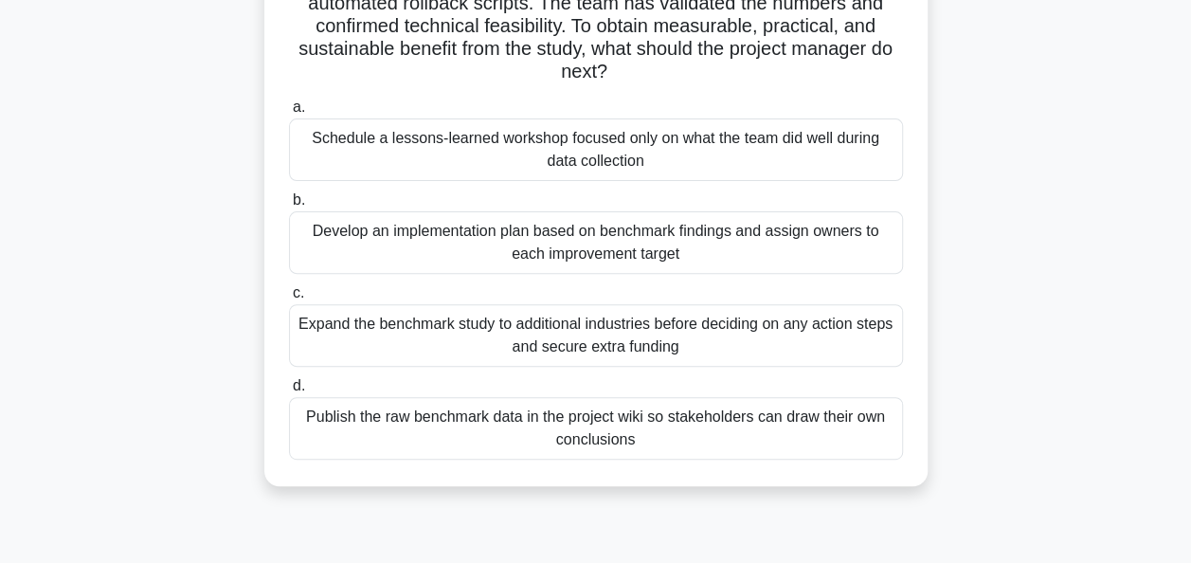
click at [593, 138] on div "Schedule a lessons-learned workshop focused only on what the team did well duri…" at bounding box center [596, 149] width 614 height 63
click at [289, 114] on input "a. Schedule a lessons-learned workshop focused only on what the team did well d…" at bounding box center [289, 107] width 0 height 12
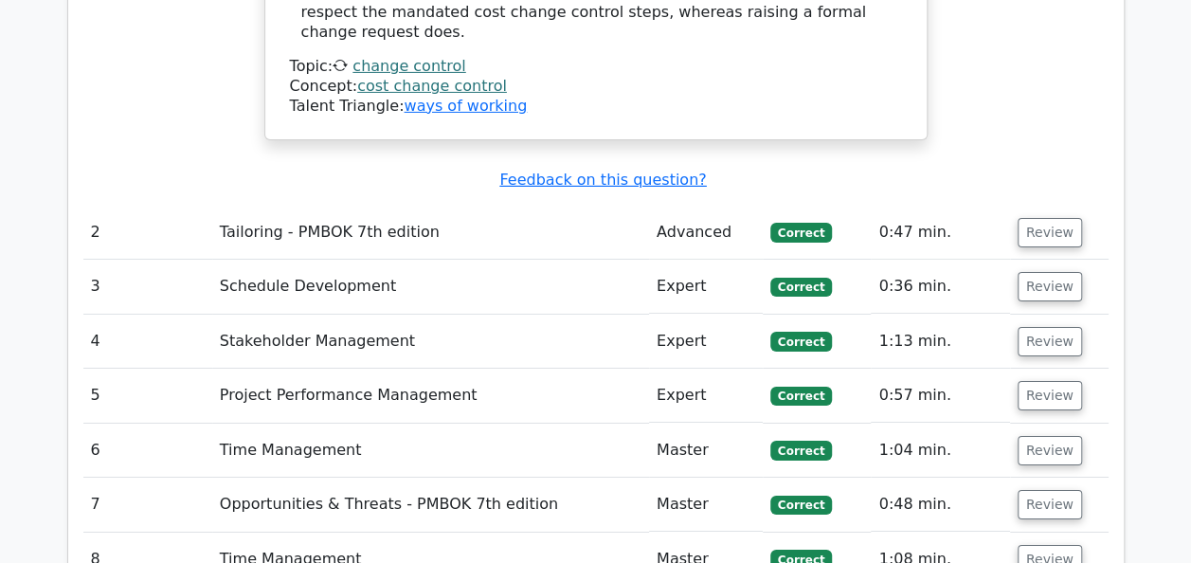
scroll to position [3108, 0]
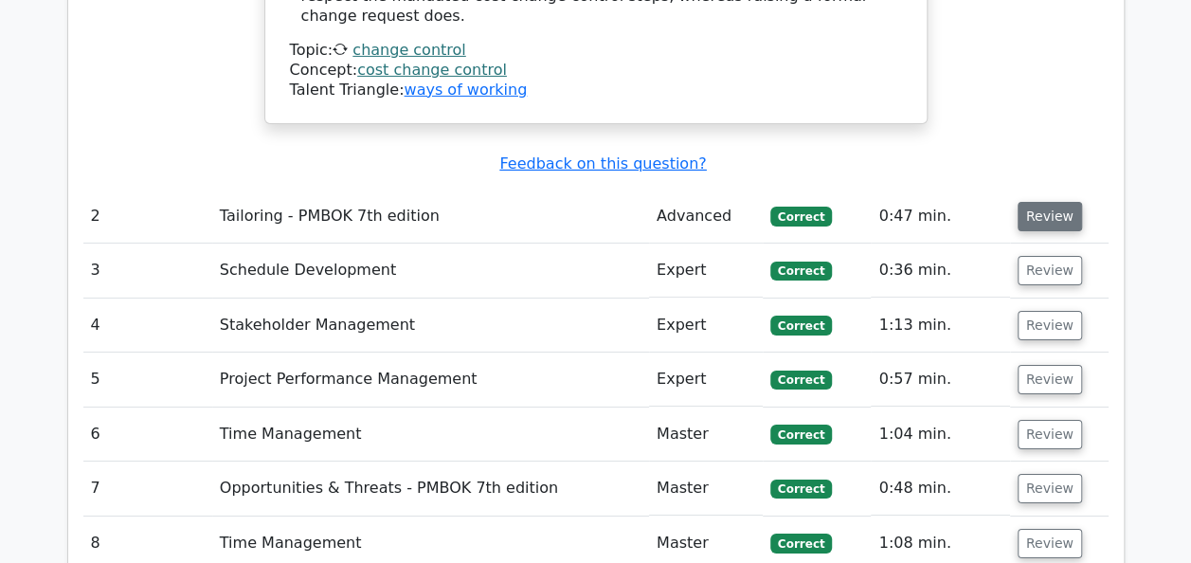
click at [1045, 202] on button "Review" at bounding box center [1050, 216] width 64 height 29
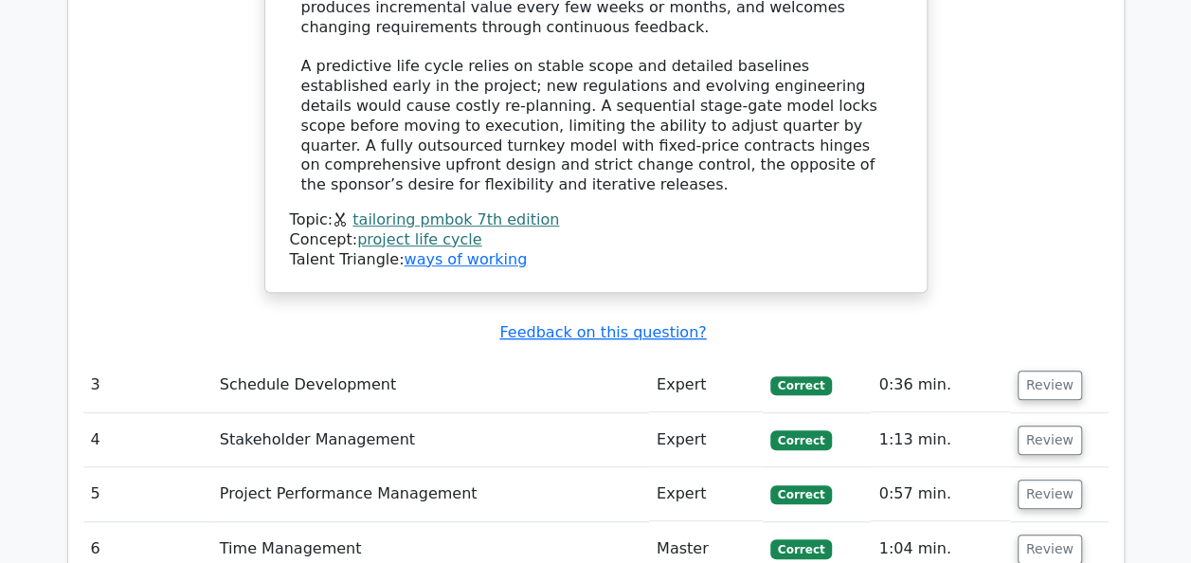
scroll to position [3980, 0]
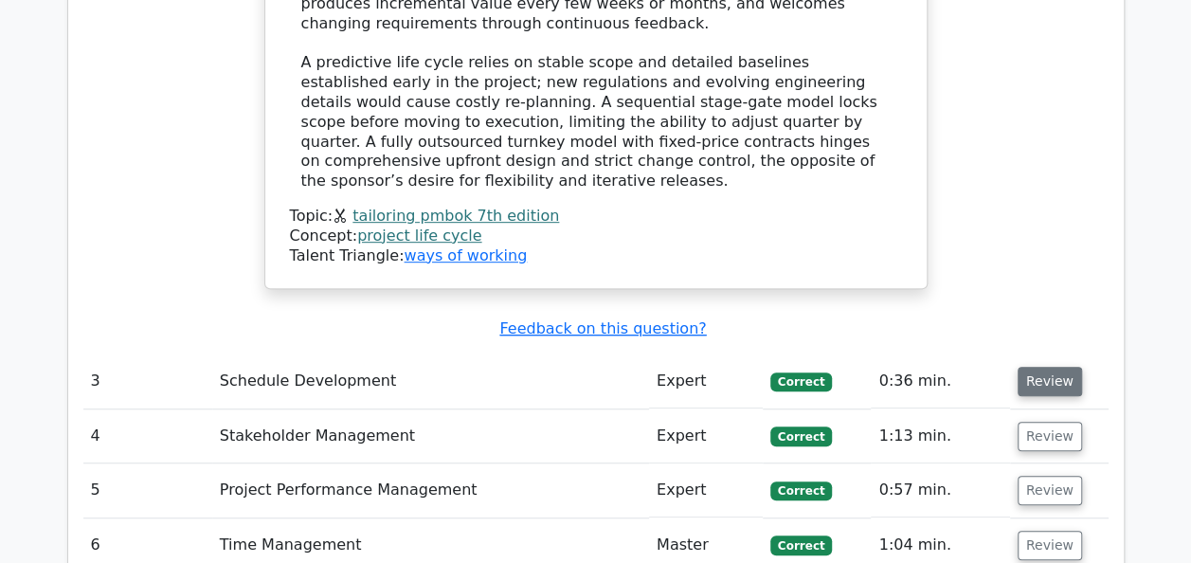
click at [1048, 367] on button "Review" at bounding box center [1050, 381] width 64 height 29
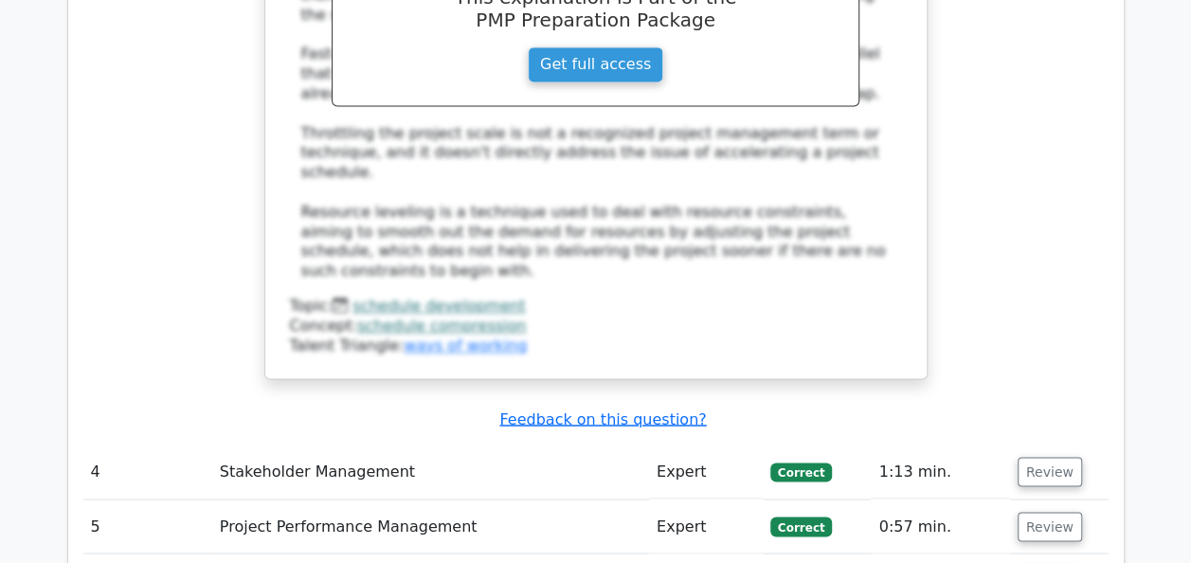
scroll to position [5041, 0]
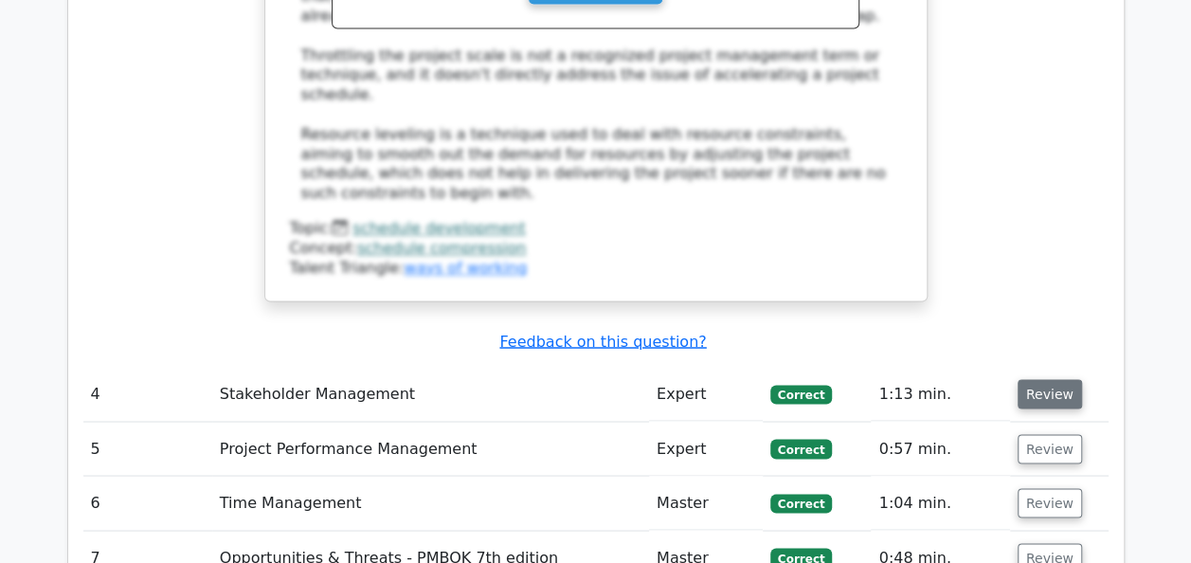
click at [1056, 379] on button "Review" at bounding box center [1050, 393] width 64 height 29
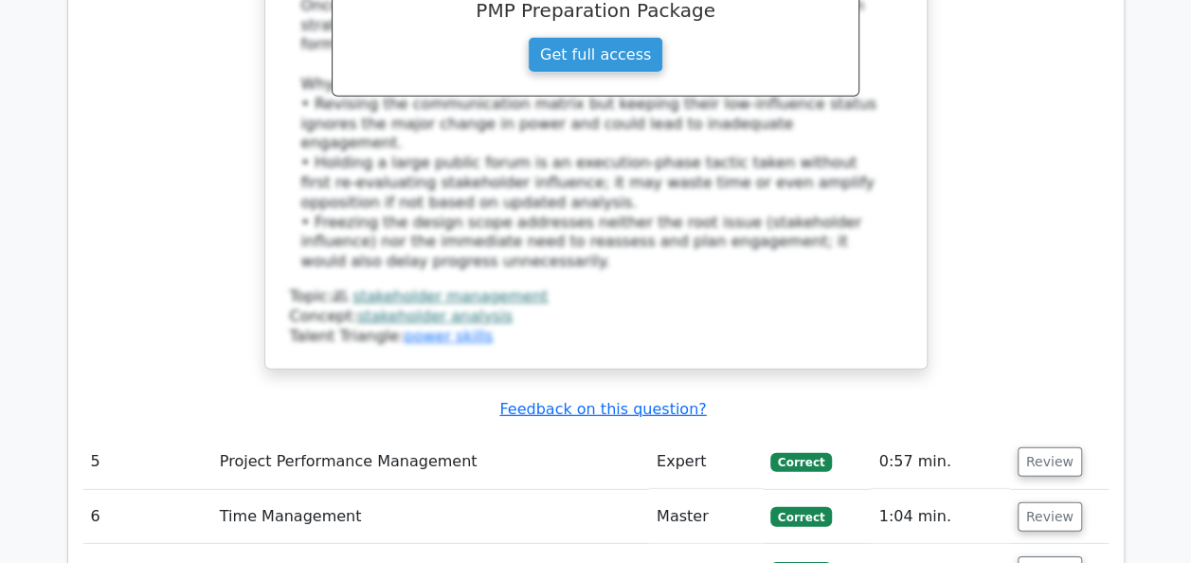
scroll to position [6140, 0]
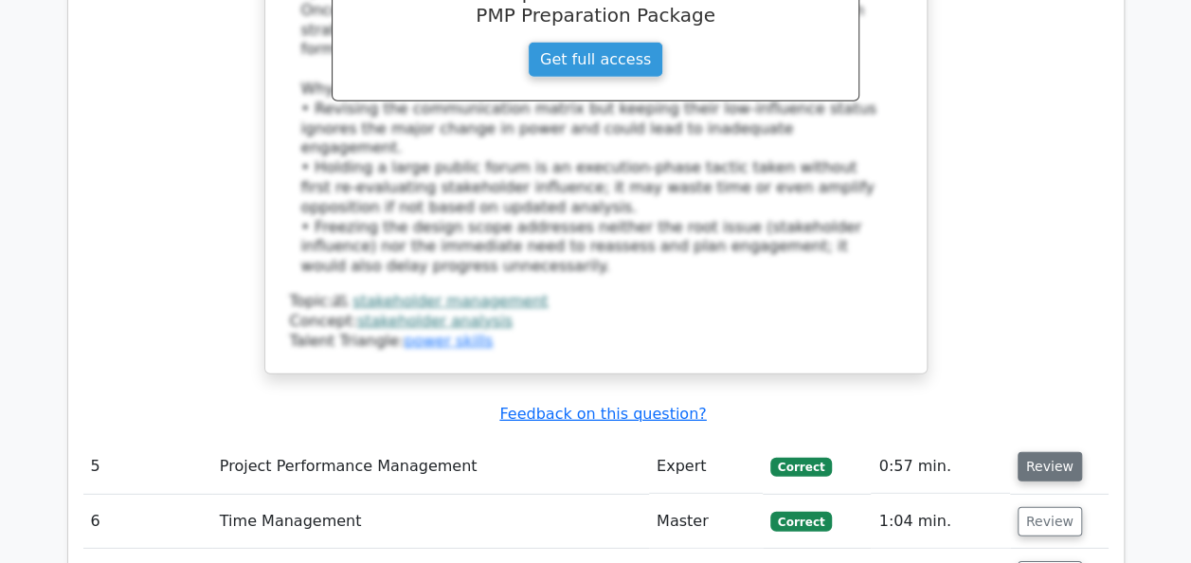
click at [1042, 452] on button "Review" at bounding box center [1050, 466] width 64 height 29
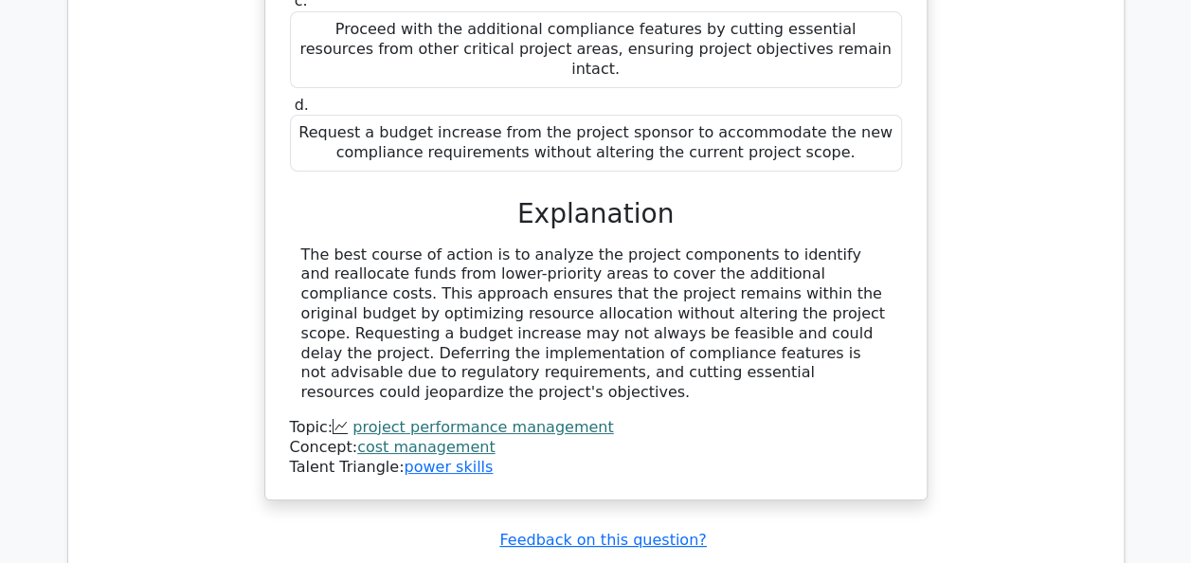
scroll to position [7125, 0]
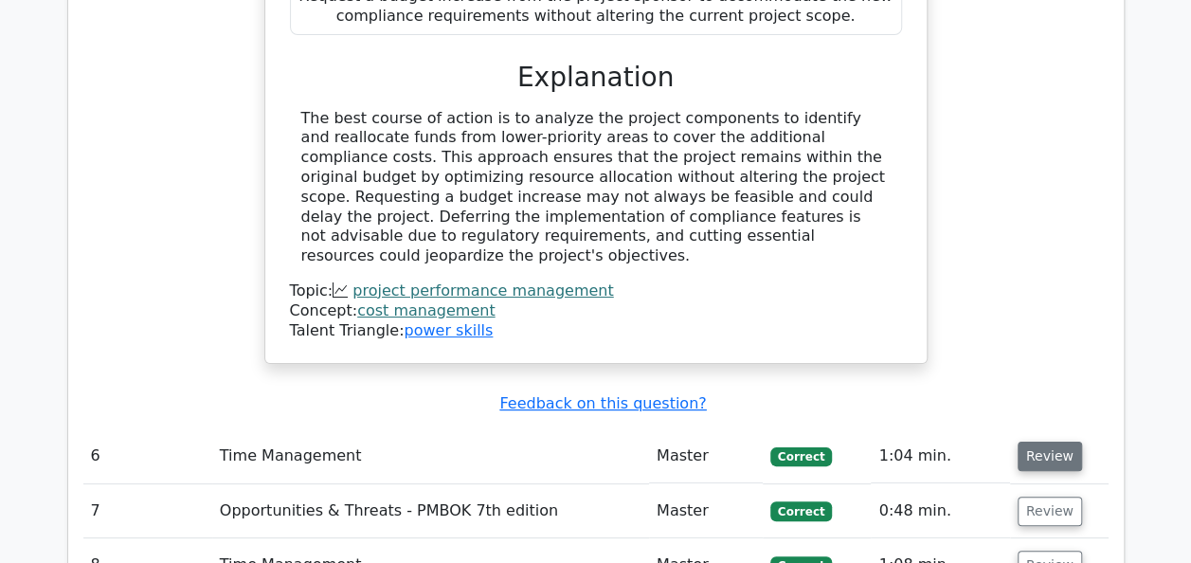
click at [1053, 442] on button "Review" at bounding box center [1050, 456] width 64 height 29
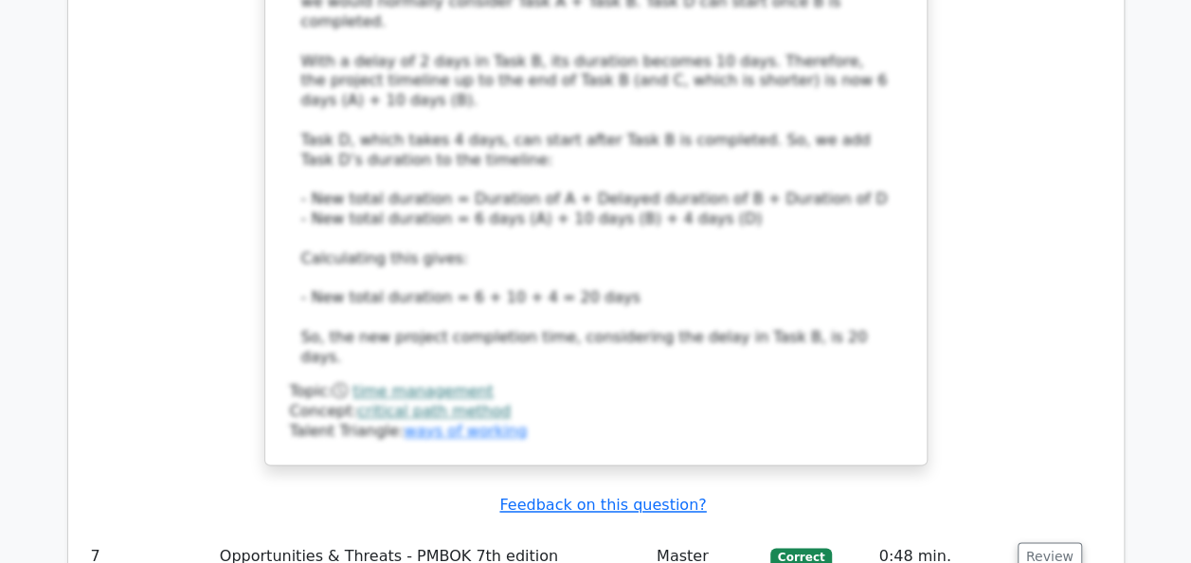
scroll to position [8338, 0]
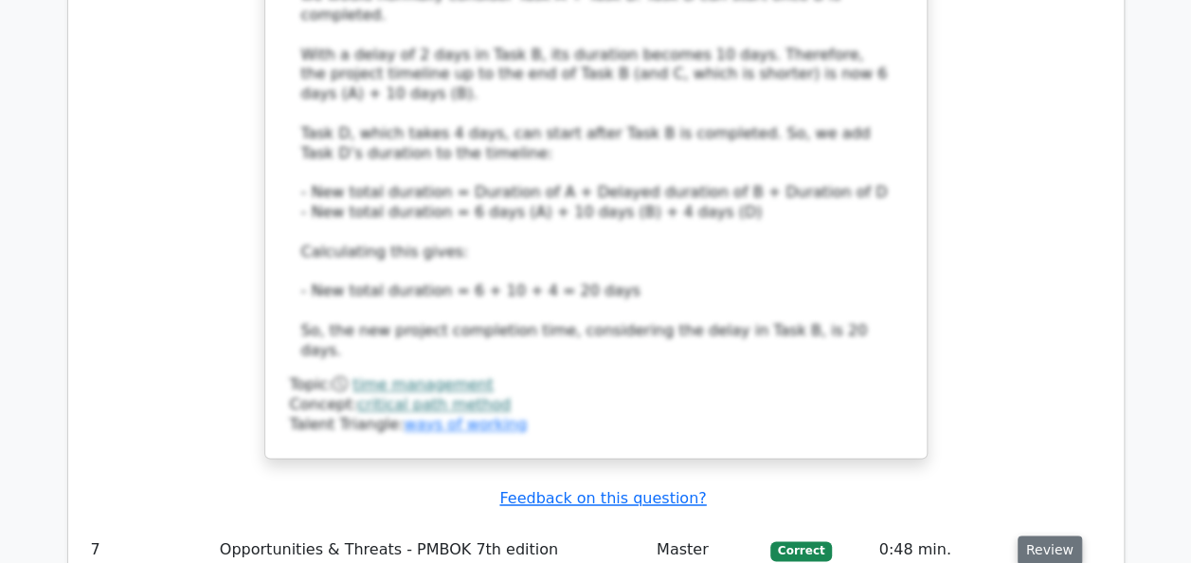
click at [1048, 535] on button "Review" at bounding box center [1050, 549] width 64 height 29
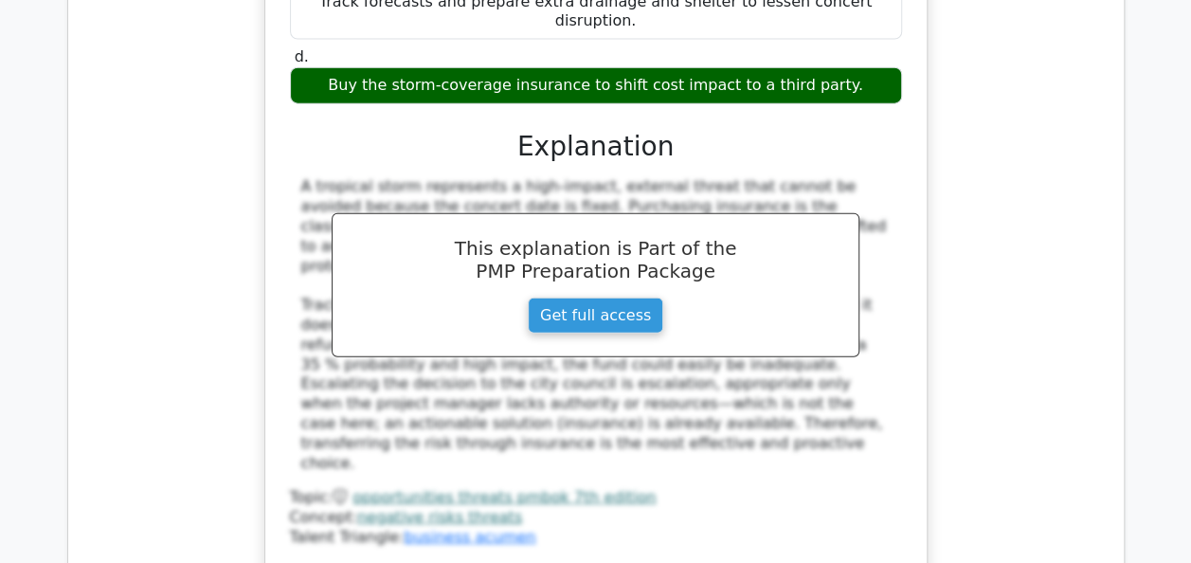
scroll to position [9323, 0]
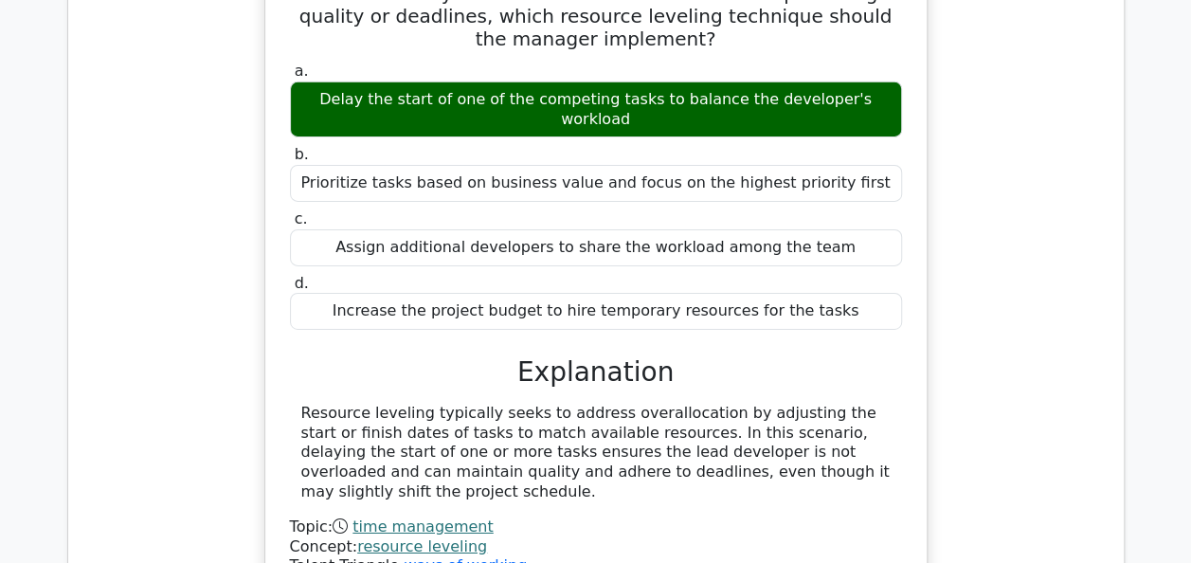
scroll to position [10157, 0]
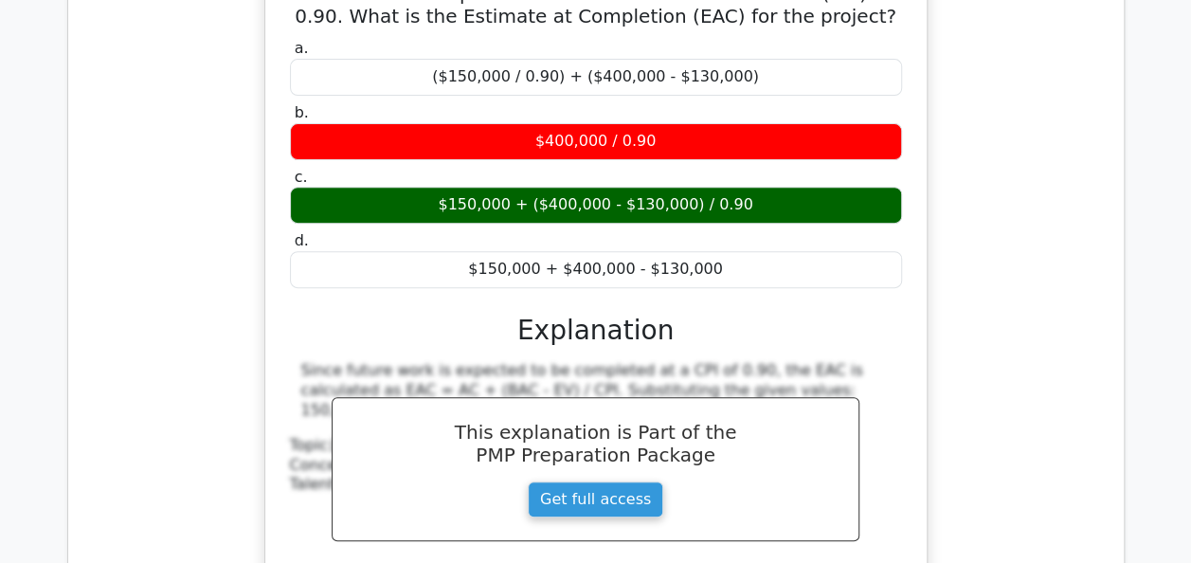
scroll to position [10991, 0]
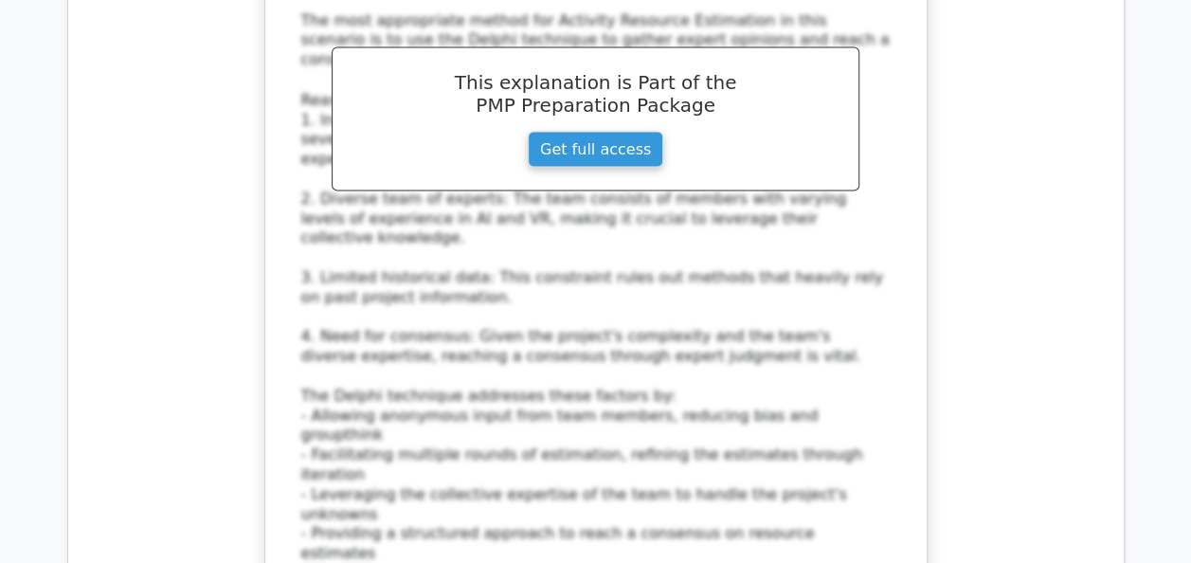
scroll to position [12431, 0]
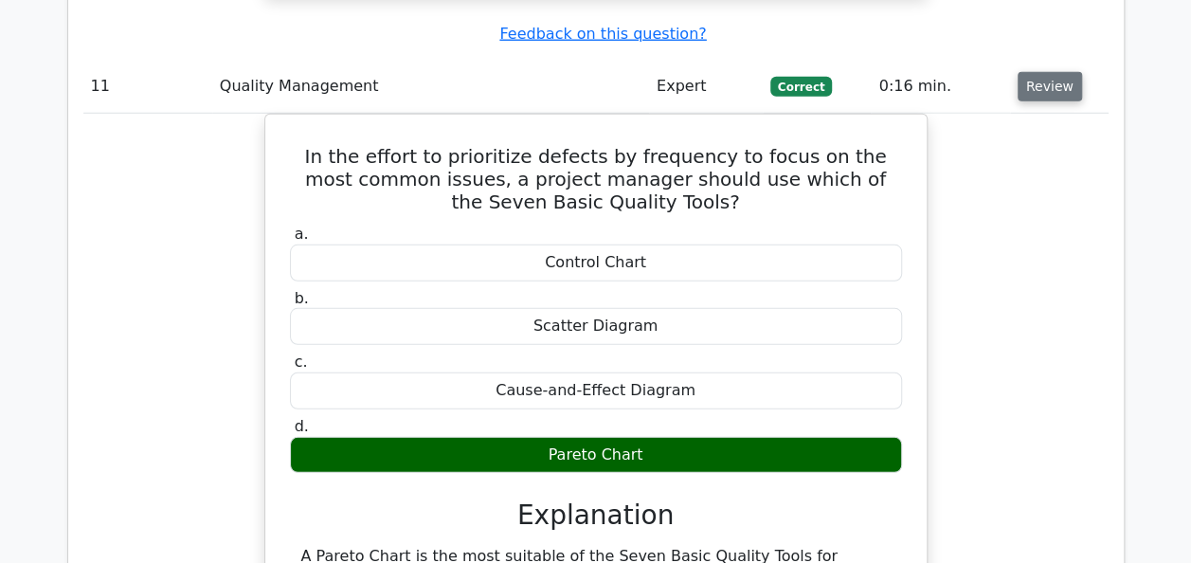
scroll to position [13341, 0]
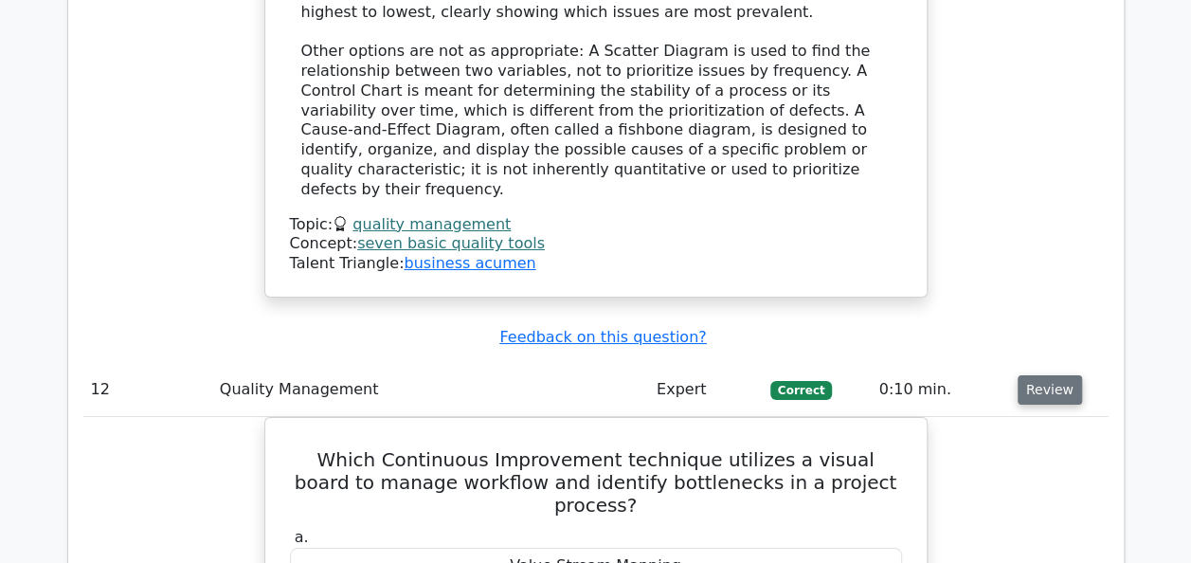
scroll to position [14250, 0]
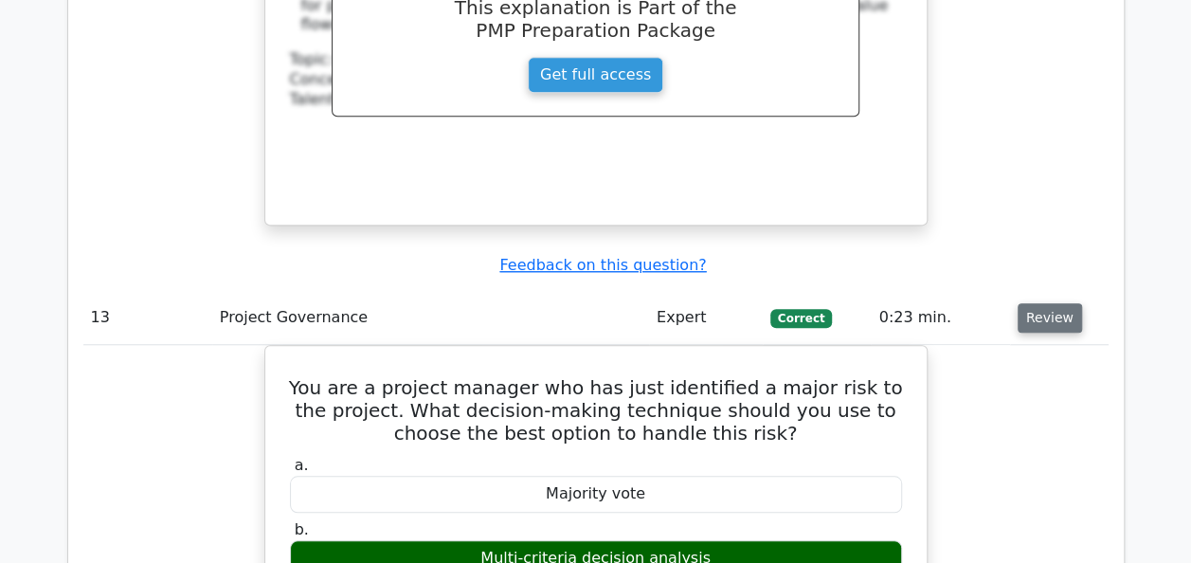
scroll to position [14971, 0]
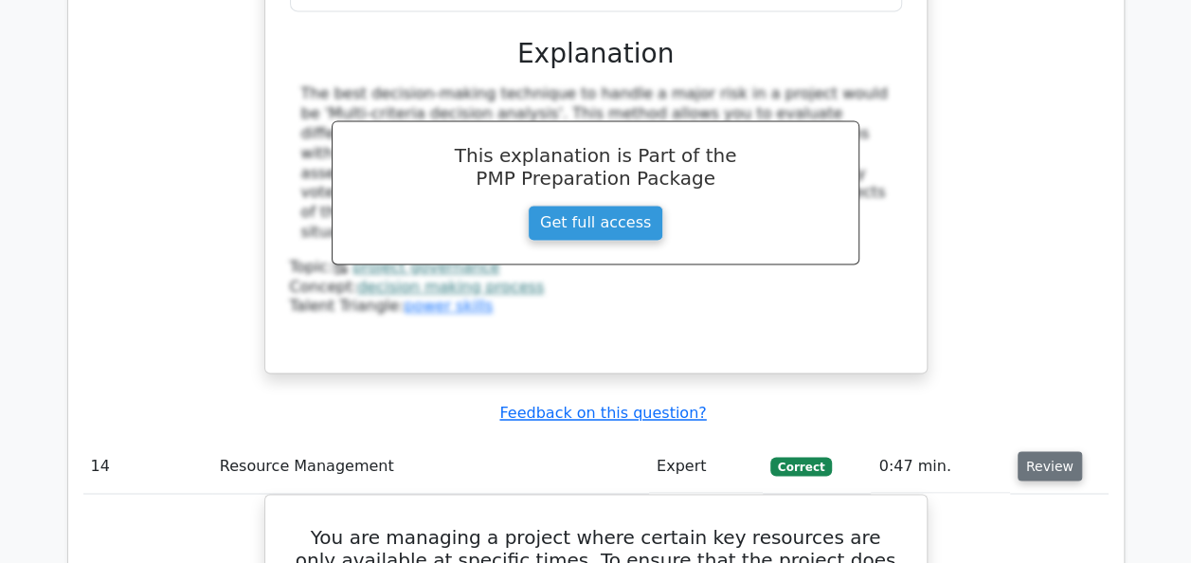
scroll to position [15653, 0]
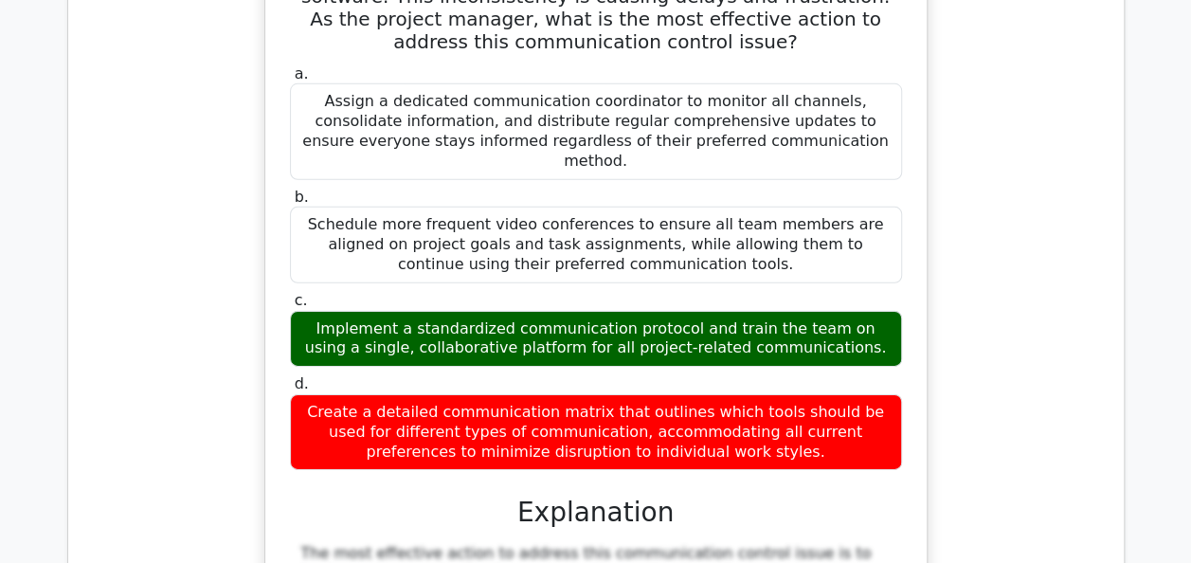
scroll to position [17282, 0]
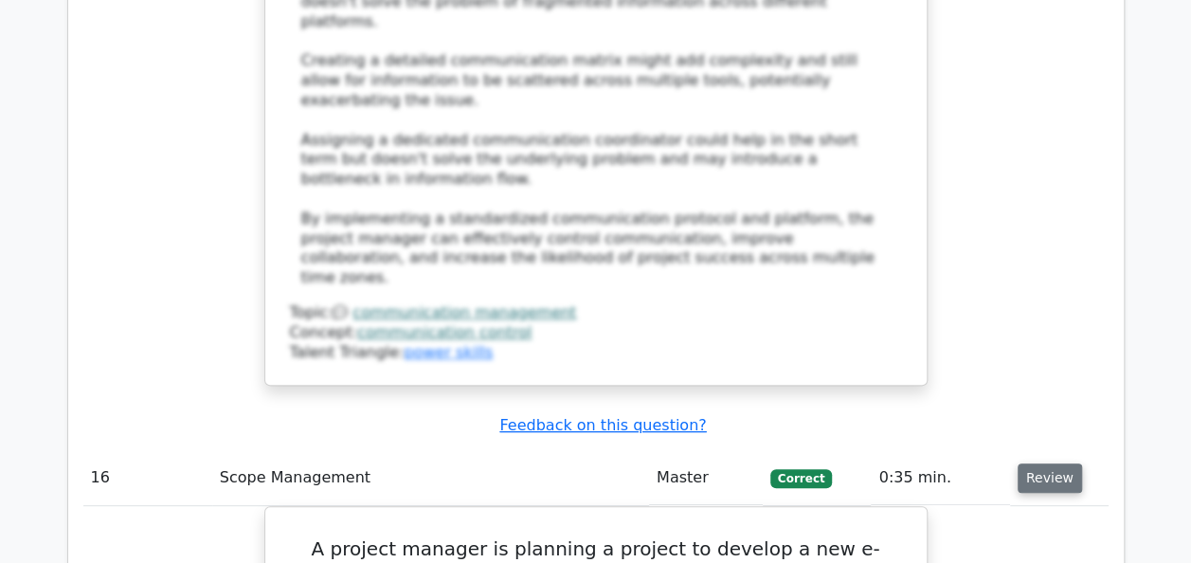
scroll to position [18192, 0]
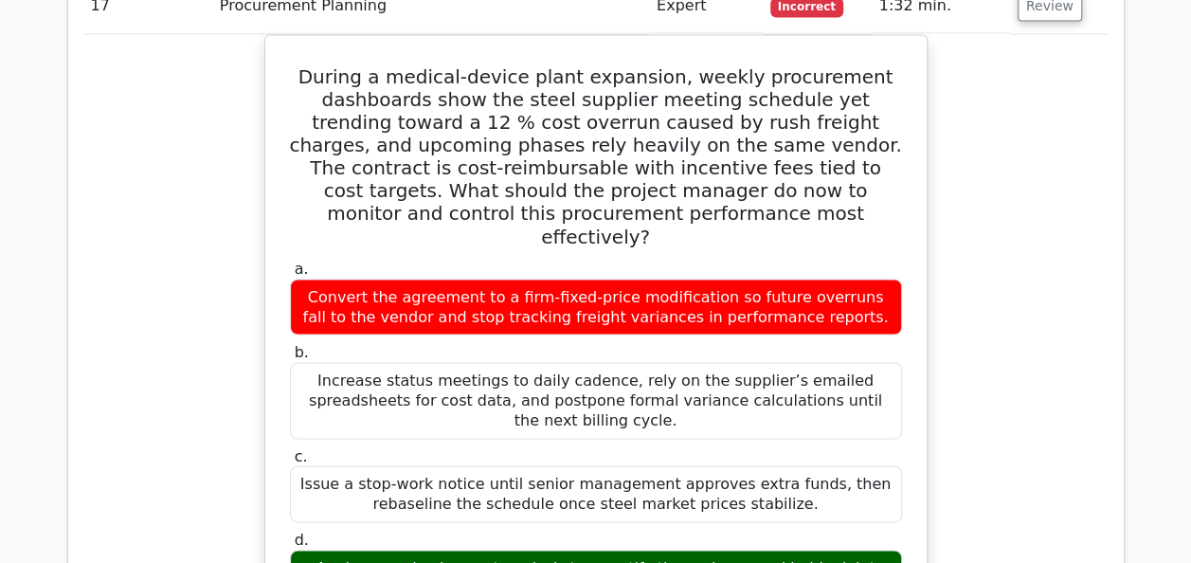
scroll to position [19379, 0]
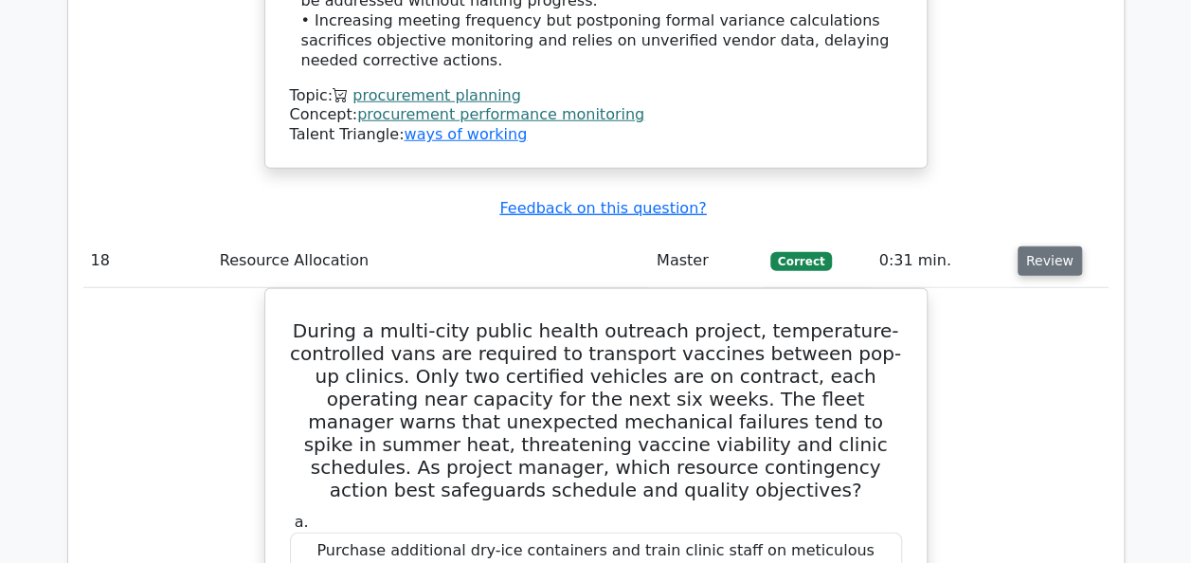
scroll to position [20478, 0]
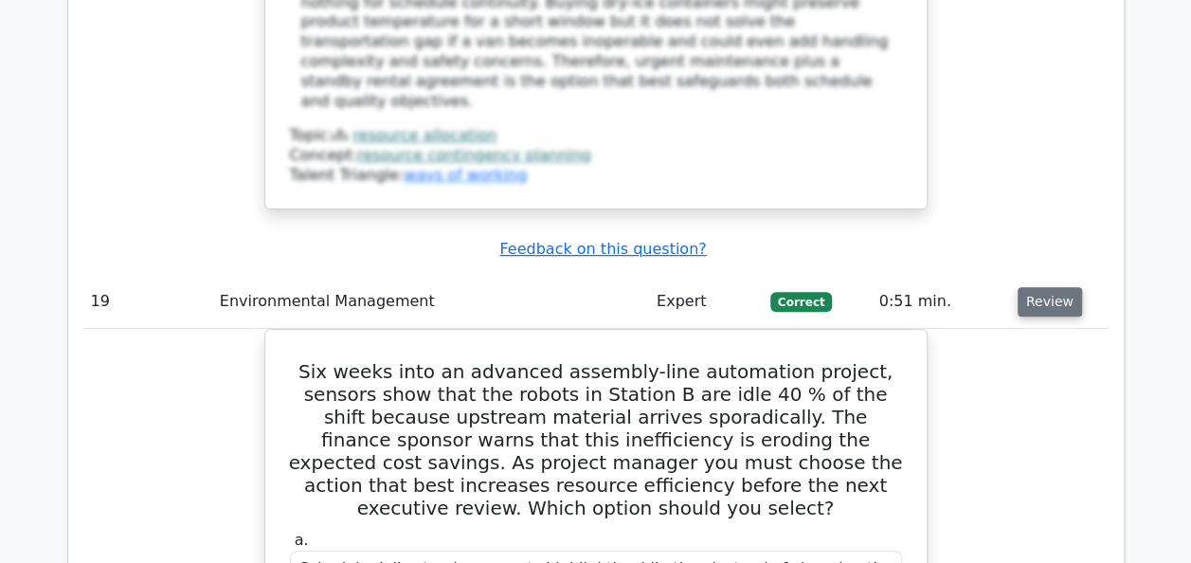
scroll to position [21691, 0]
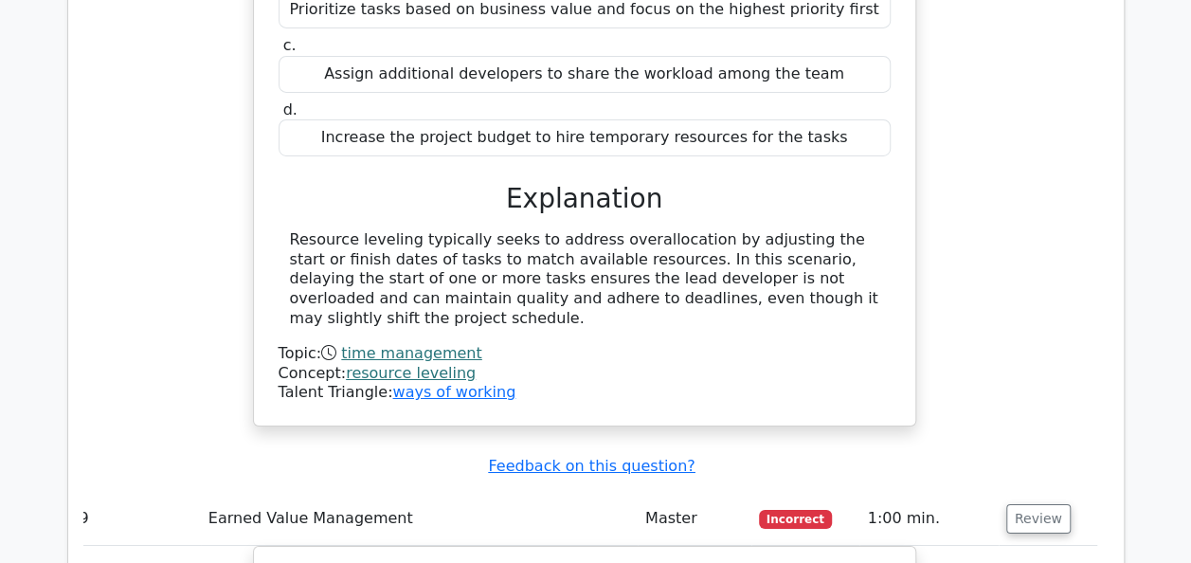
scroll to position [10321, 0]
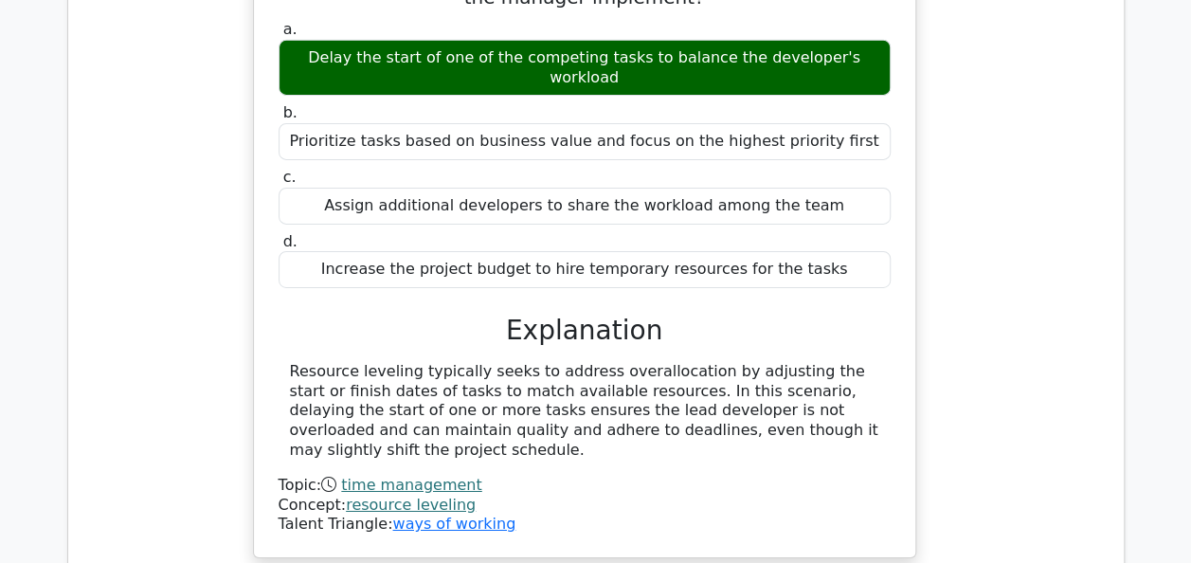
scroll to position [10170, 0]
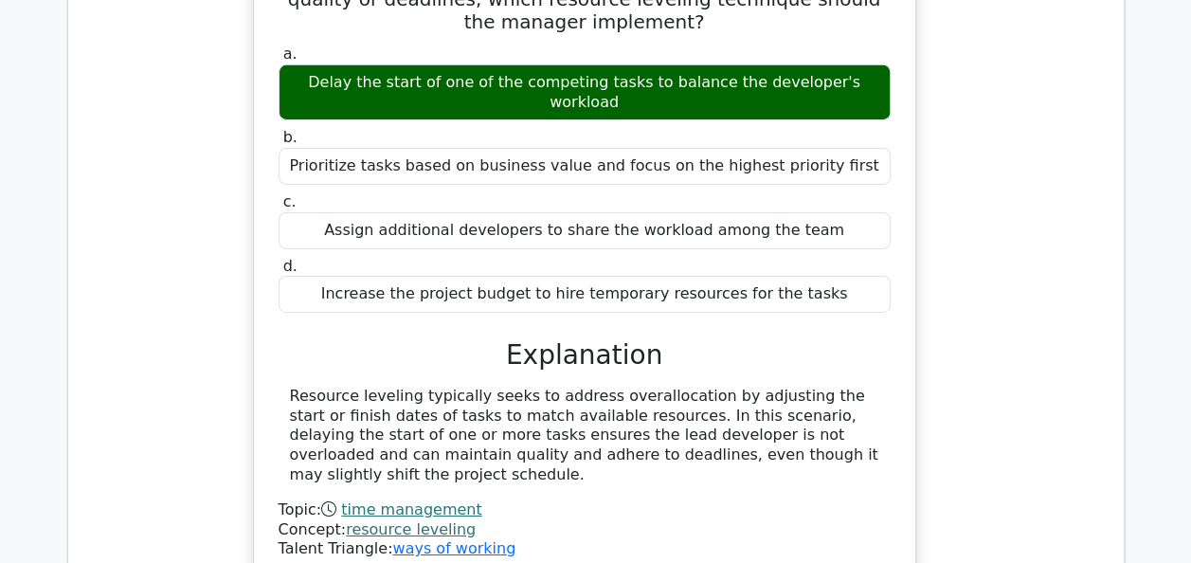
drag, startPoint x: 292, startPoint y: 113, endPoint x: 711, endPoint y: 462, distance: 545.6
copy div "A project has a Budget at Completion (BAC) of $400,000. So far, the Actual Cost…"
